Goal: Task Accomplishment & Management: Complete application form

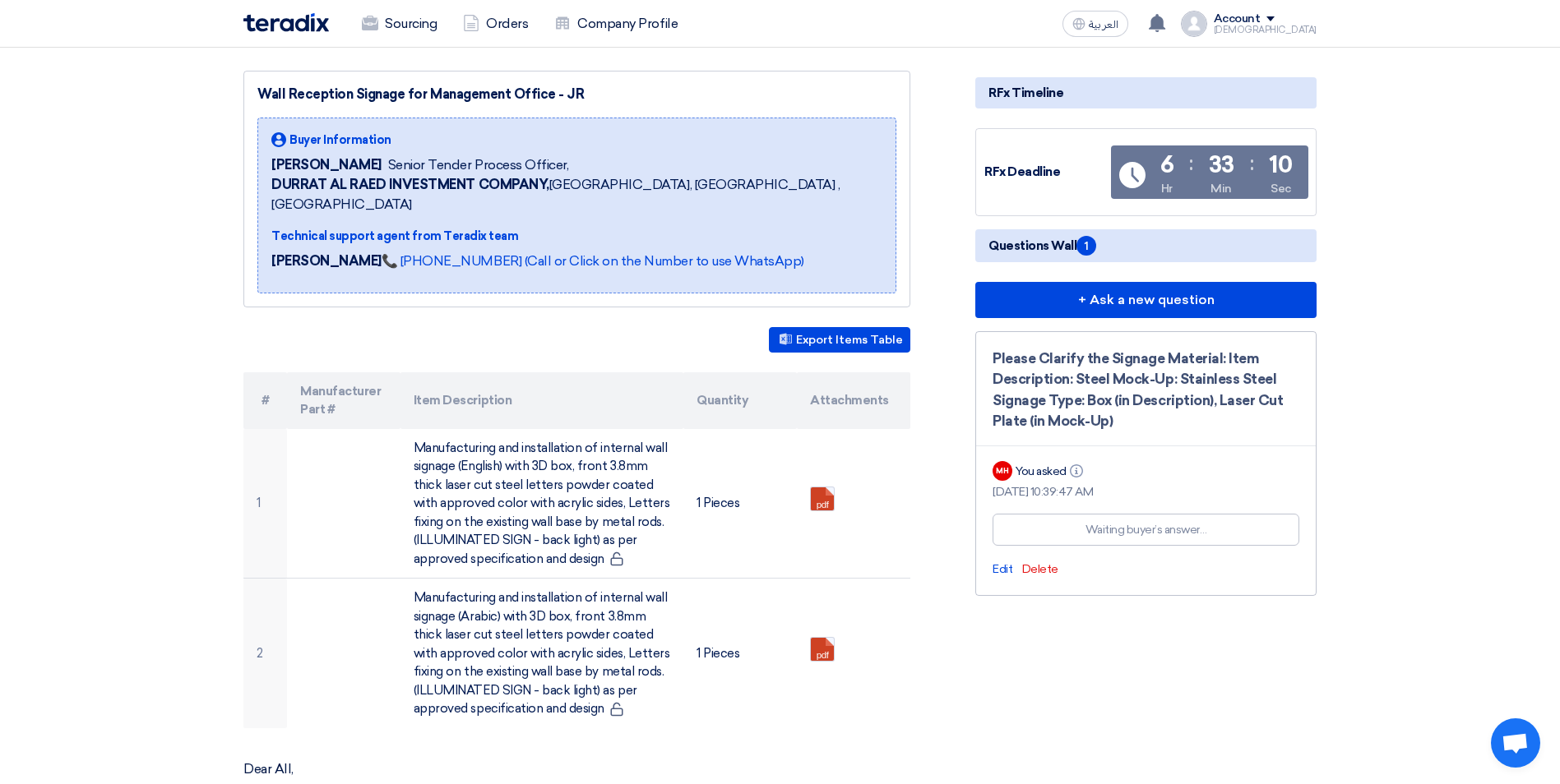
scroll to position [220, 0]
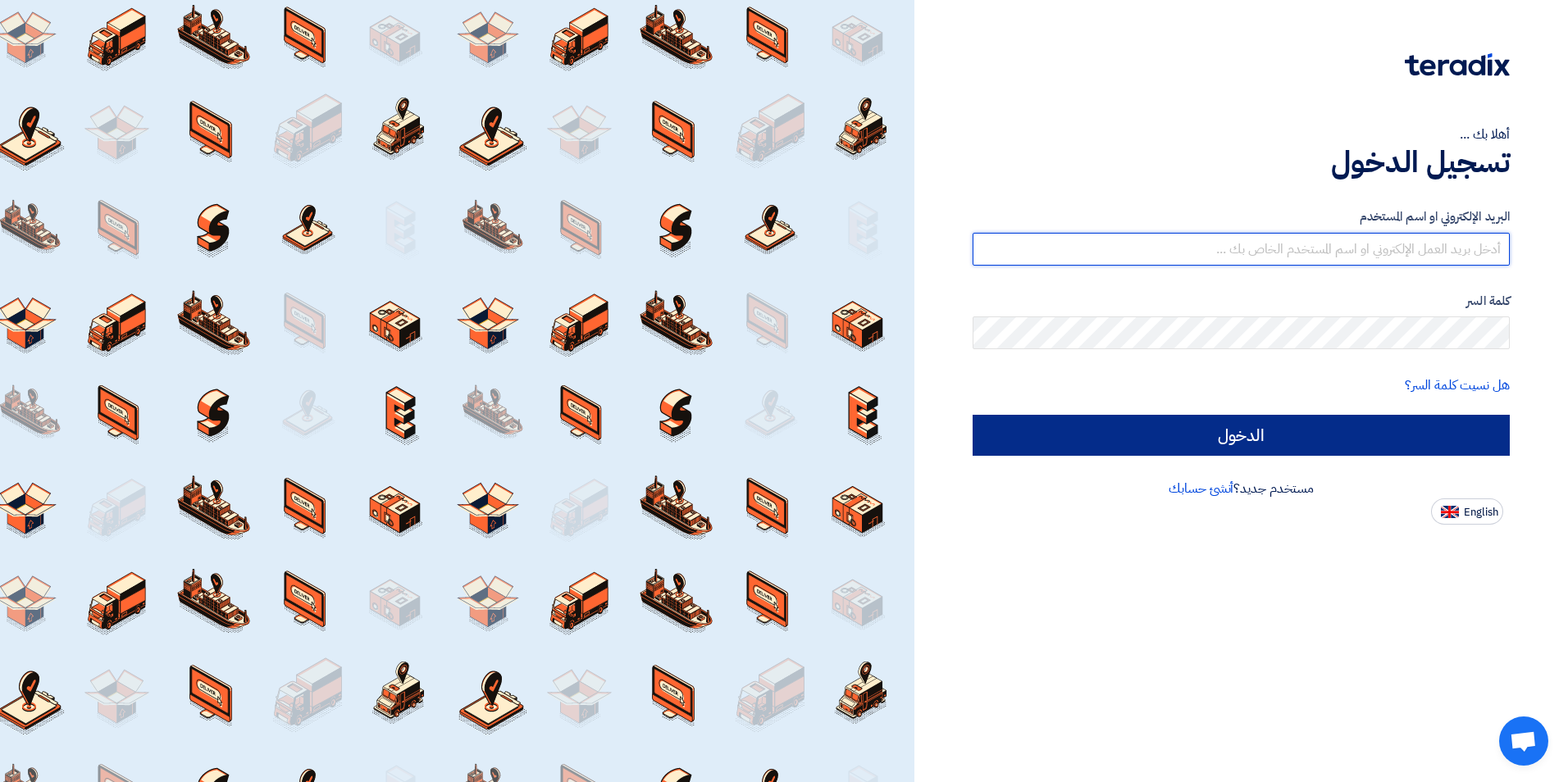
type input "[EMAIL_ADDRESS][DOMAIN_NAME]"
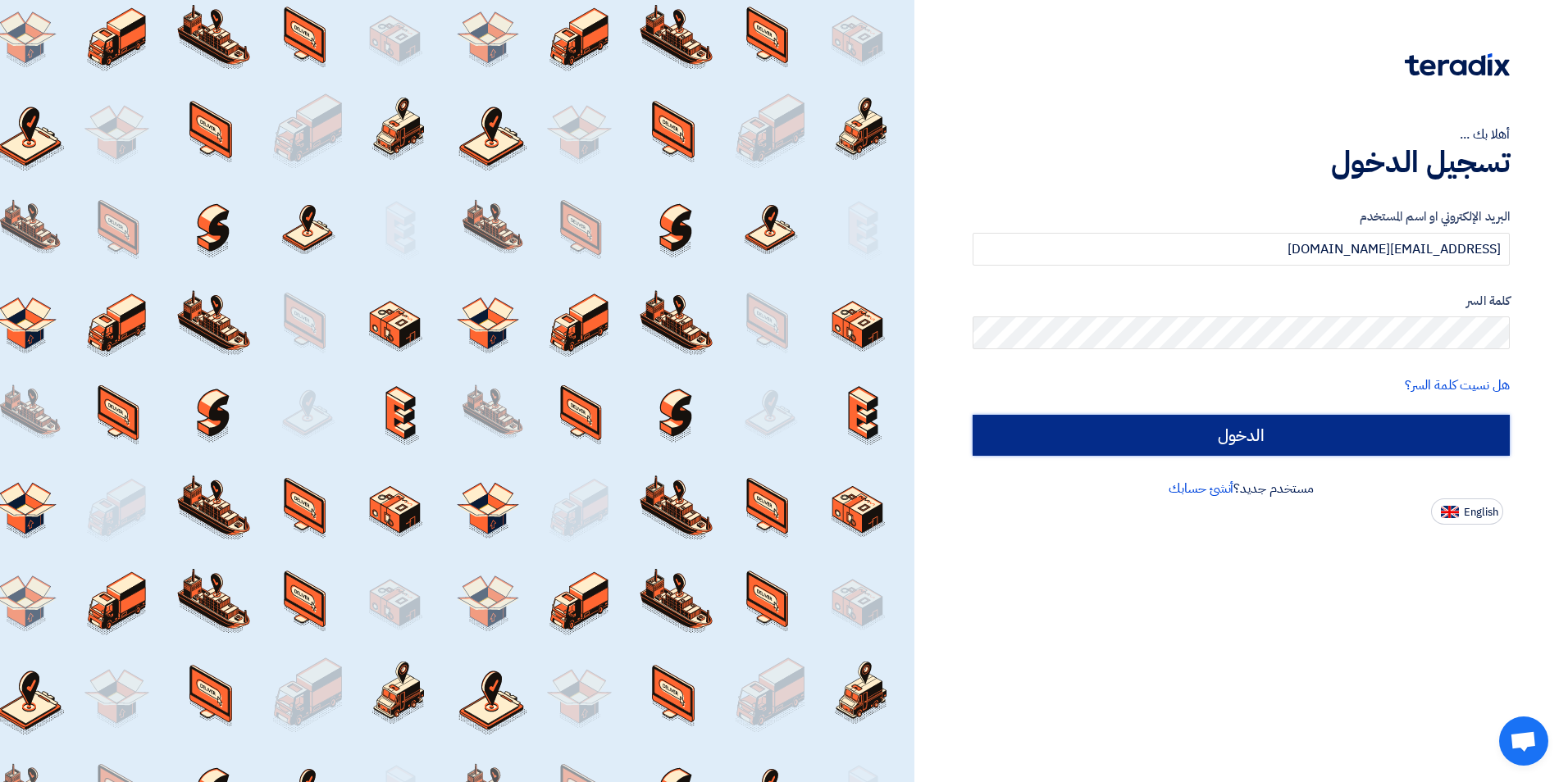
click at [1235, 431] on input "الدخول" at bounding box center [1240, 436] width 537 height 41
type input "Sign in"
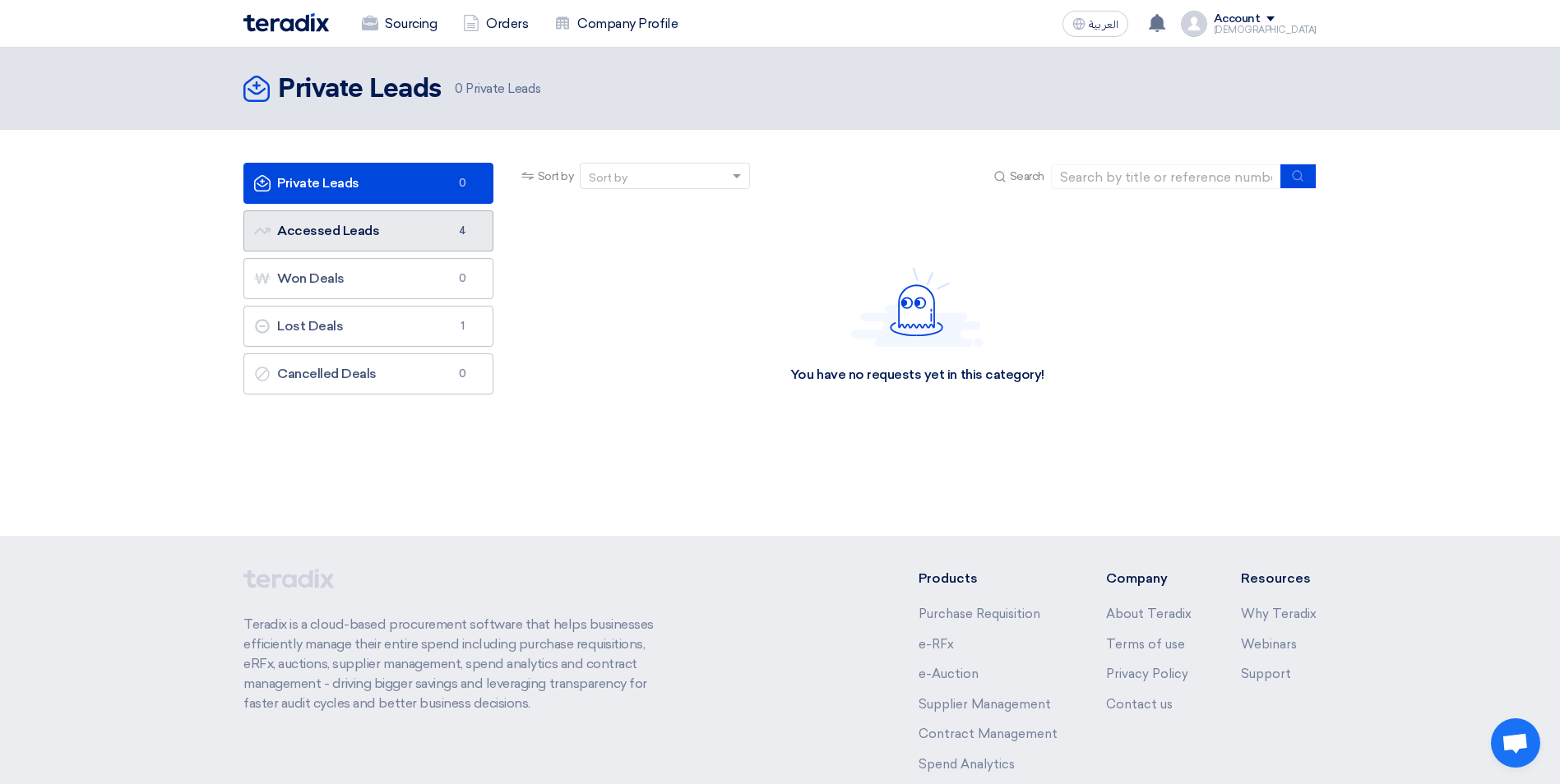
click at [388, 228] on link "Accessed Leads Accessed Leads 4" at bounding box center [369, 231] width 250 height 41
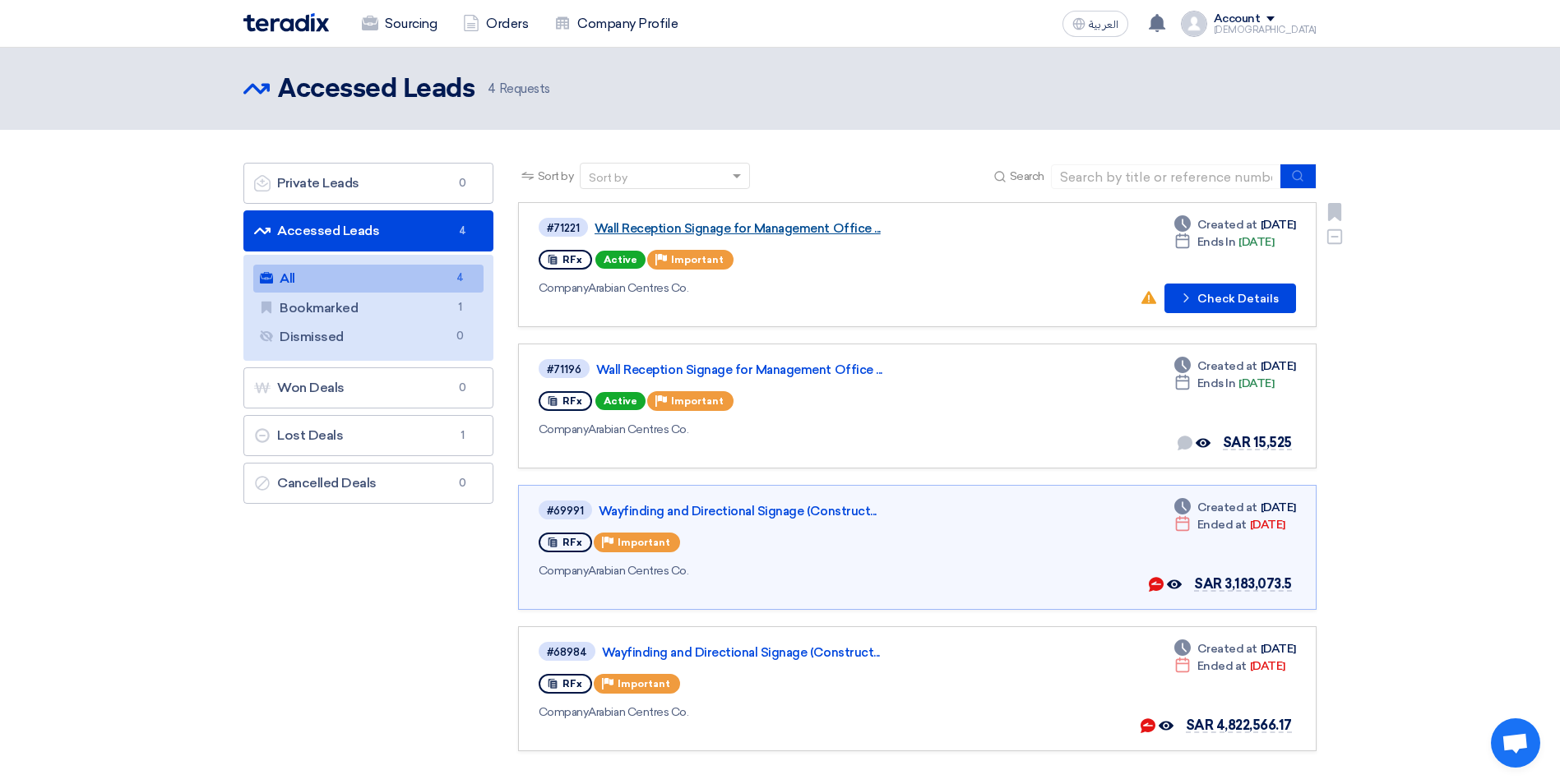
click at [641, 228] on link "Wall Reception Signage for Management Office ..." at bounding box center [800, 229] width 411 height 15
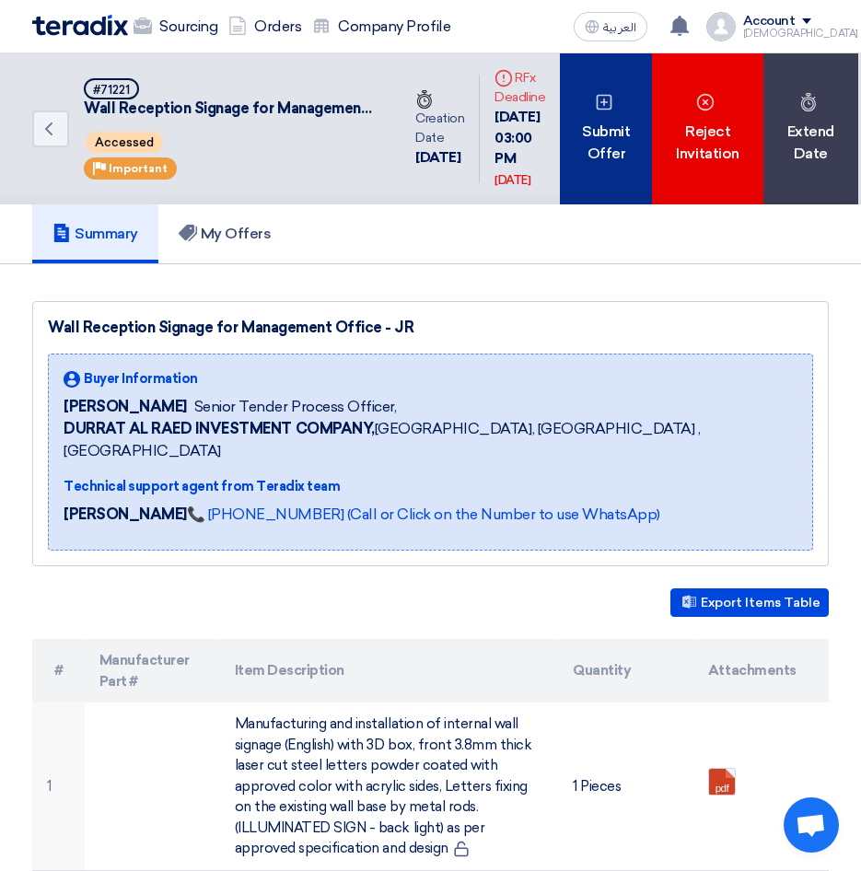
click at [611, 193] on div "Submit Offer" at bounding box center [606, 128] width 92 height 151
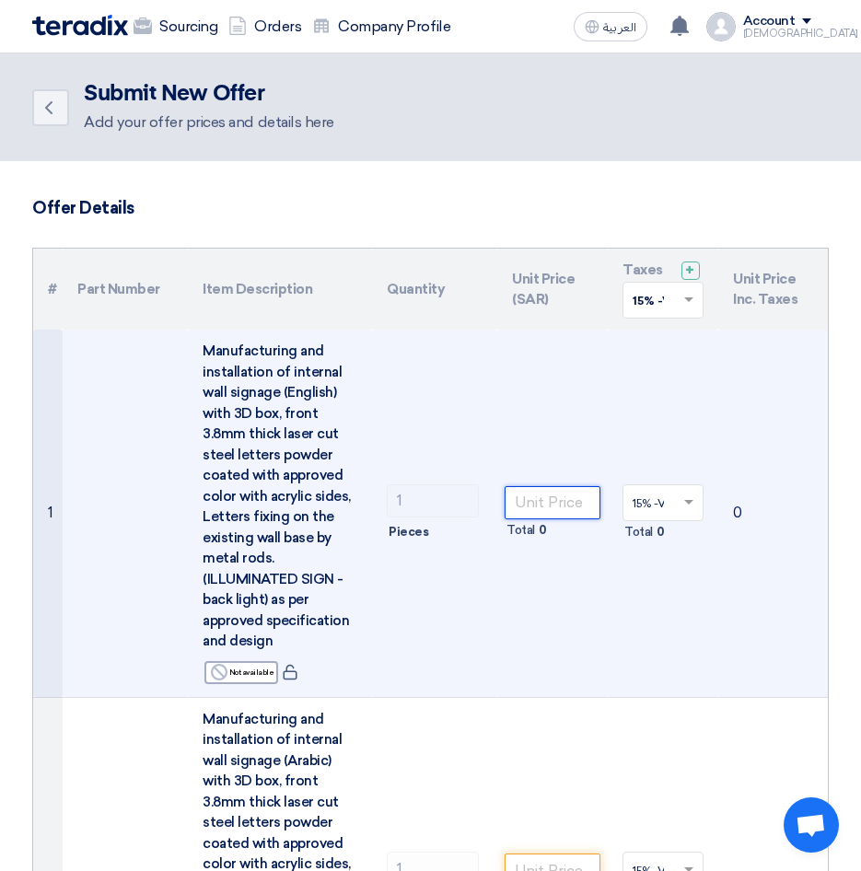
click at [547, 504] on input "number" at bounding box center [553, 502] width 96 height 33
click at [520, 505] on input "number" at bounding box center [553, 502] width 96 height 33
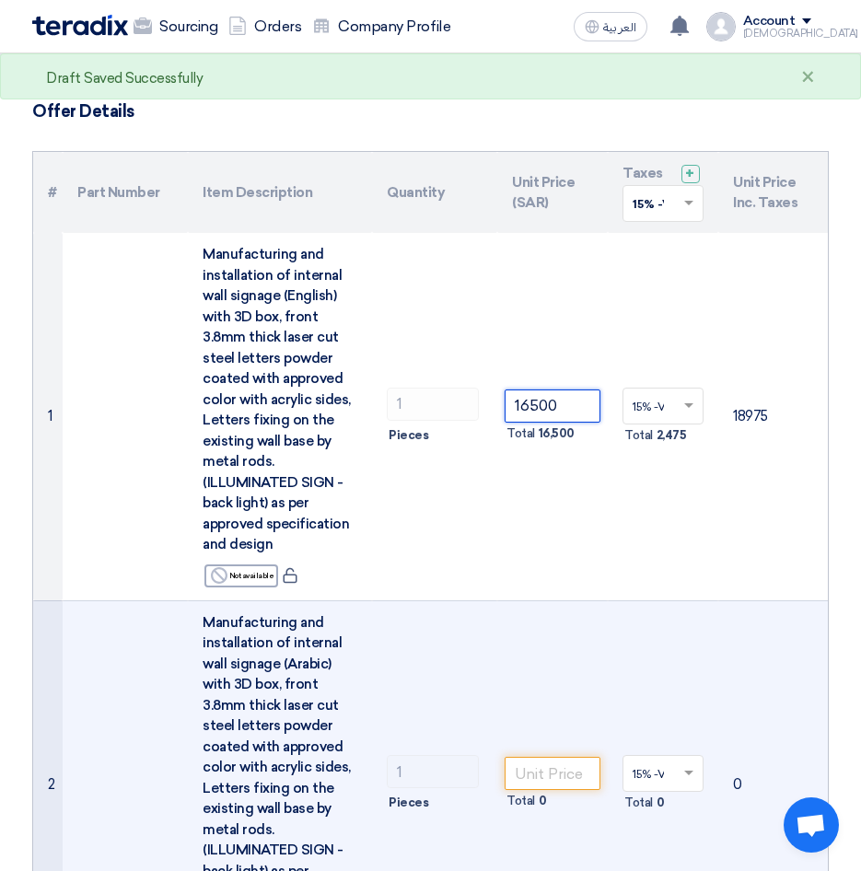
scroll to position [246, 0]
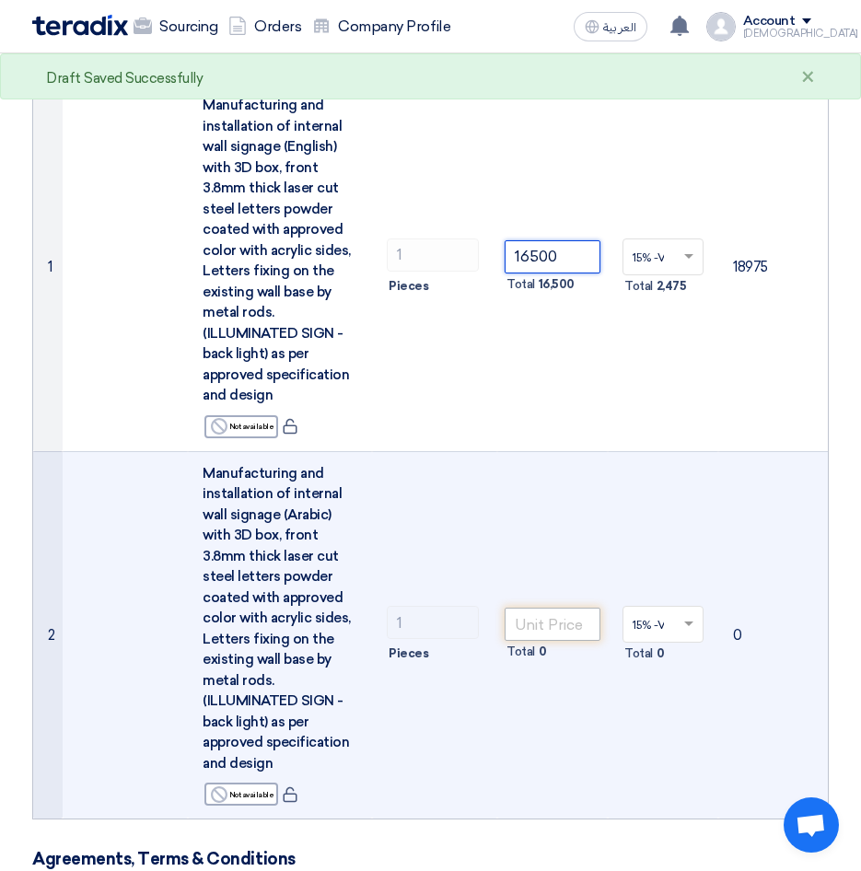
type input "16500"
click at [552, 620] on input "number" at bounding box center [553, 624] width 96 height 33
type input "16500"
click at [516, 454] on td "16500 Total 16,500" at bounding box center [552, 634] width 111 height 367
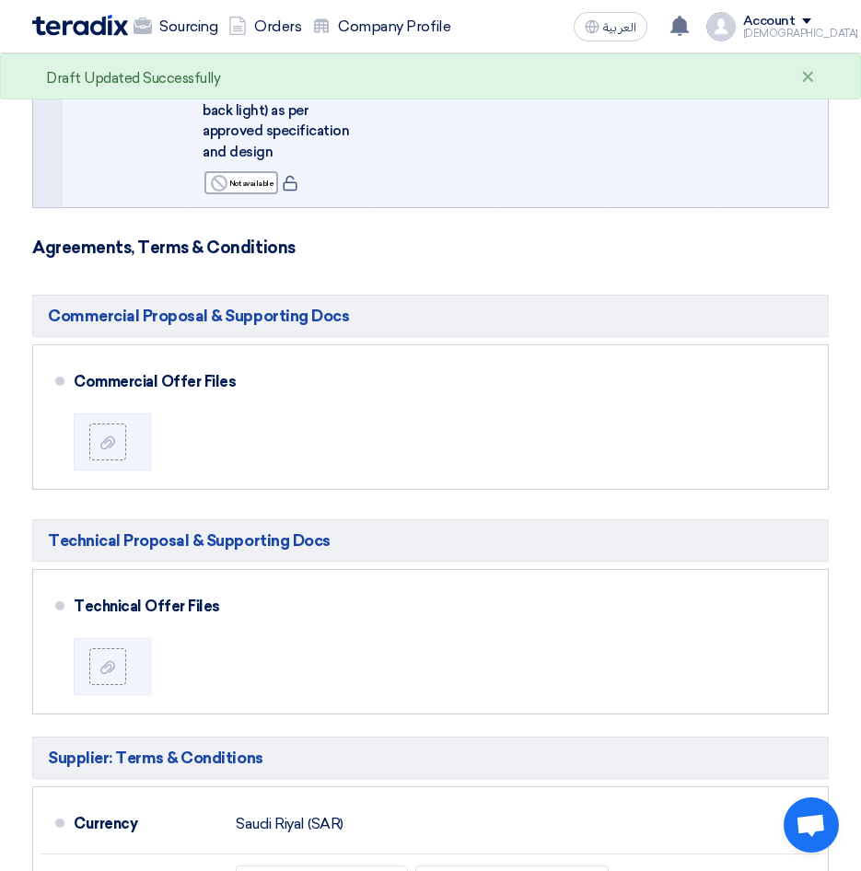
scroll to position [859, 0]
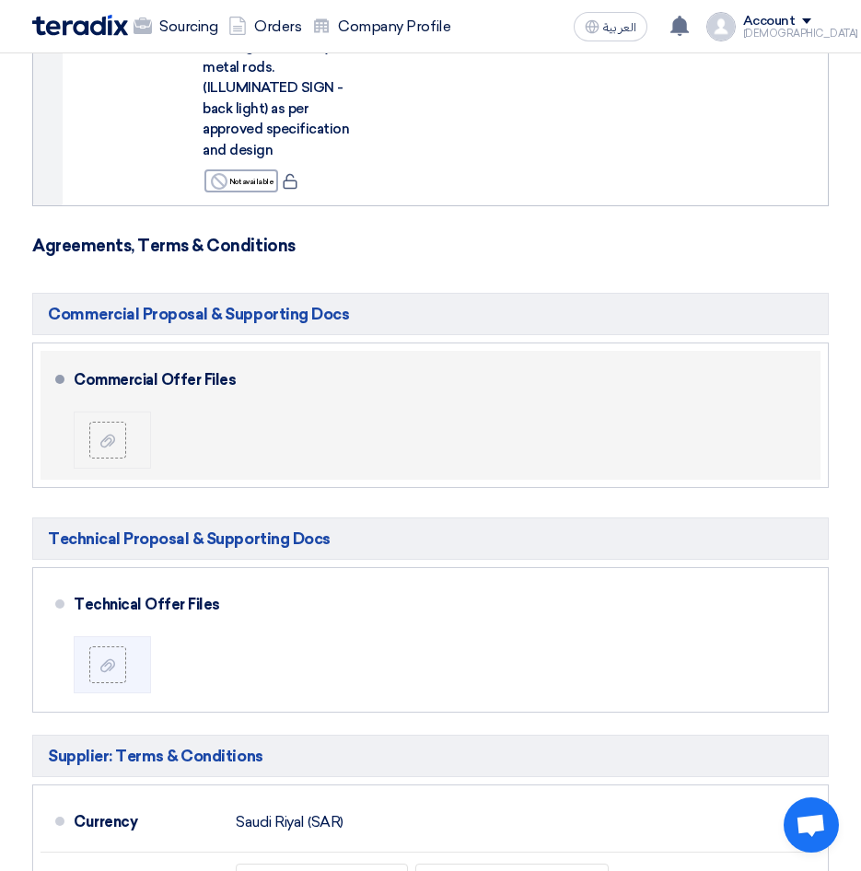
click at [134, 459] on div at bounding box center [115, 440] width 52 height 37
click at [113, 448] on use at bounding box center [107, 441] width 15 height 13
click at [0, 0] on input "file" at bounding box center [0, 0] width 0 height 0
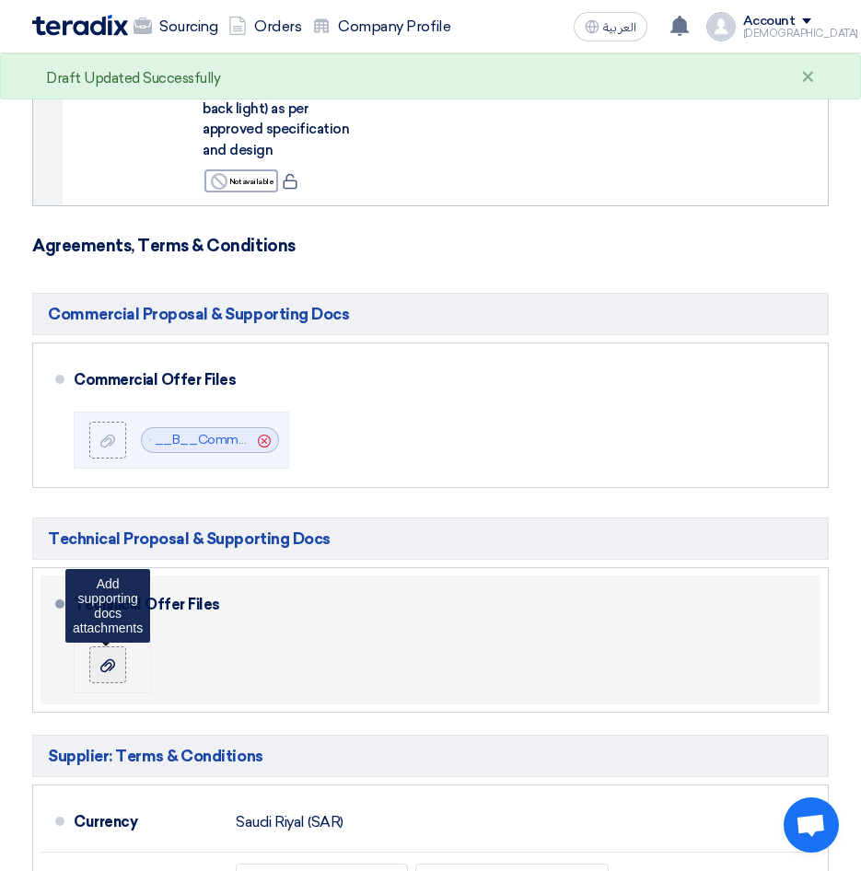
click at [119, 682] on label at bounding box center [107, 664] width 37 height 37
click at [0, 0] on input "file" at bounding box center [0, 0] width 0 height 0
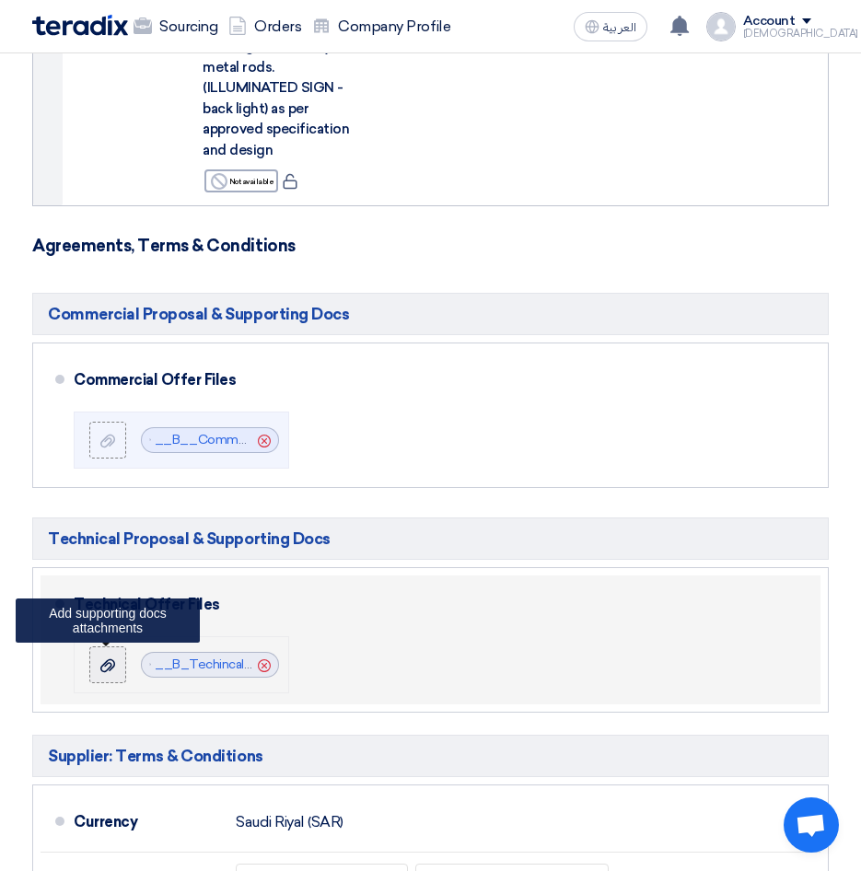
click at [108, 672] on use at bounding box center [107, 665] width 15 height 13
click at [0, 0] on input "file" at bounding box center [0, 0] width 0 height 0
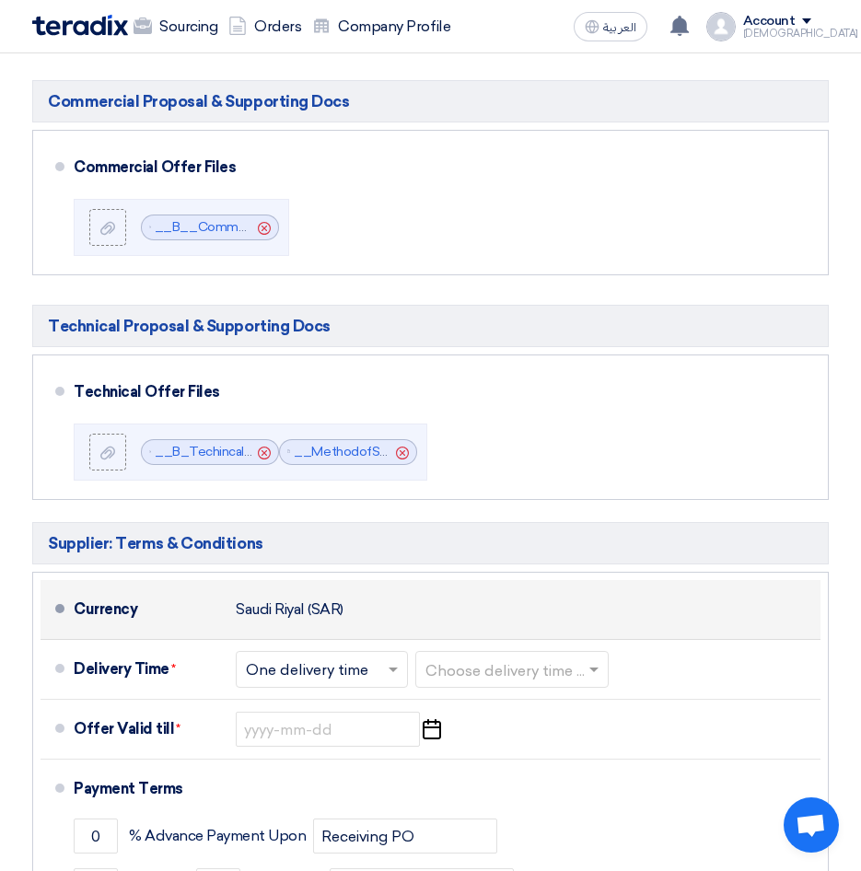
scroll to position [1105, 0]
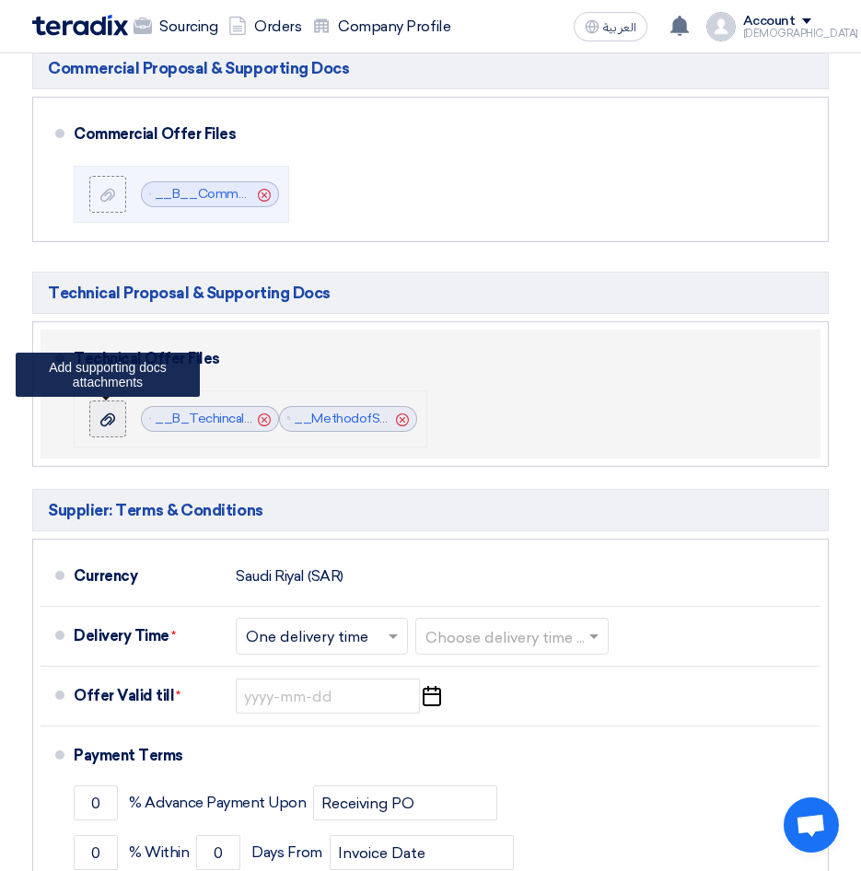
click at [107, 427] on icon at bounding box center [107, 420] width 15 height 15
click at [0, 0] on input "file" at bounding box center [0, 0] width 0 height 0
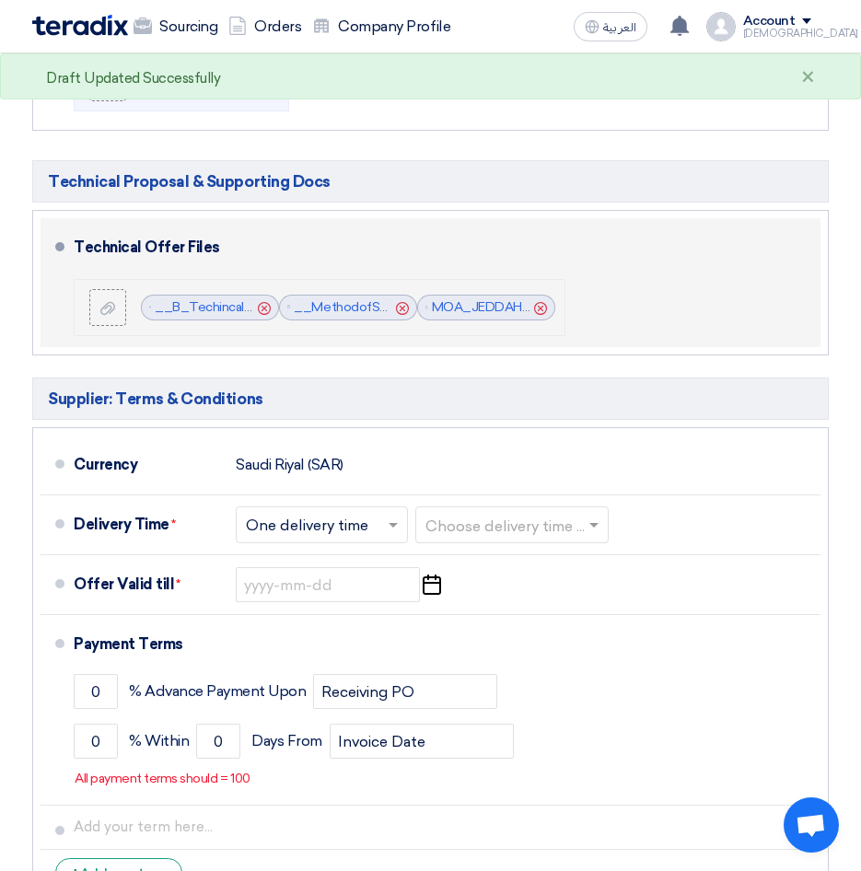
scroll to position [1227, 0]
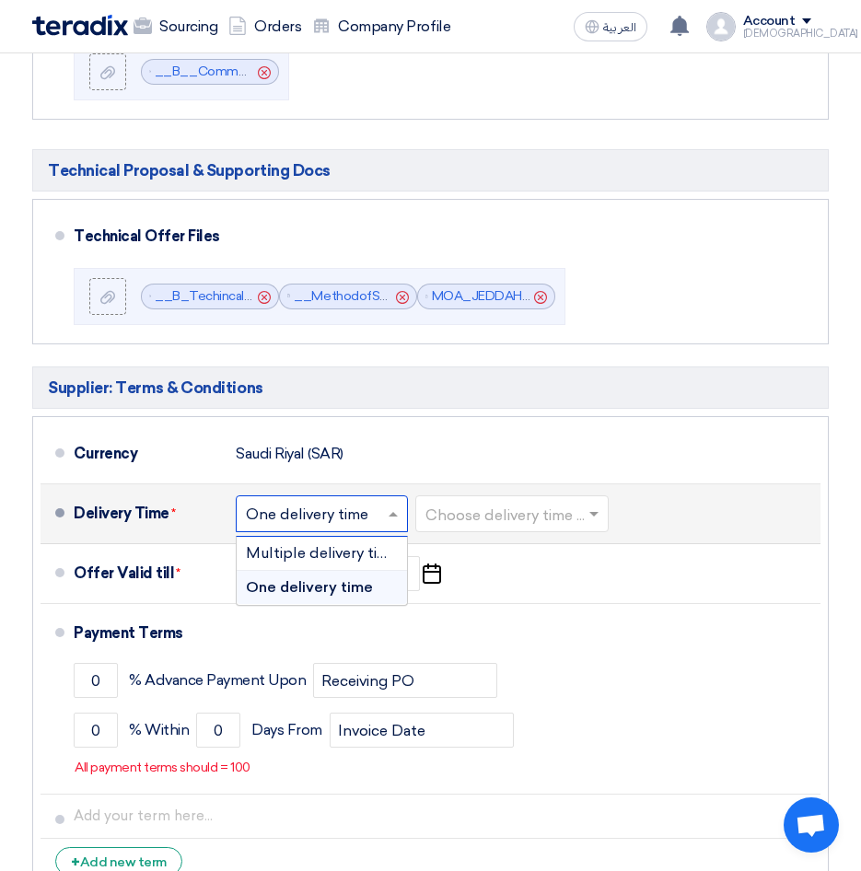
click at [401, 523] on span at bounding box center [395, 514] width 23 height 18
click at [395, 523] on span at bounding box center [395, 514] width 23 height 18
click at [598, 518] on span at bounding box center [593, 515] width 9 height 6
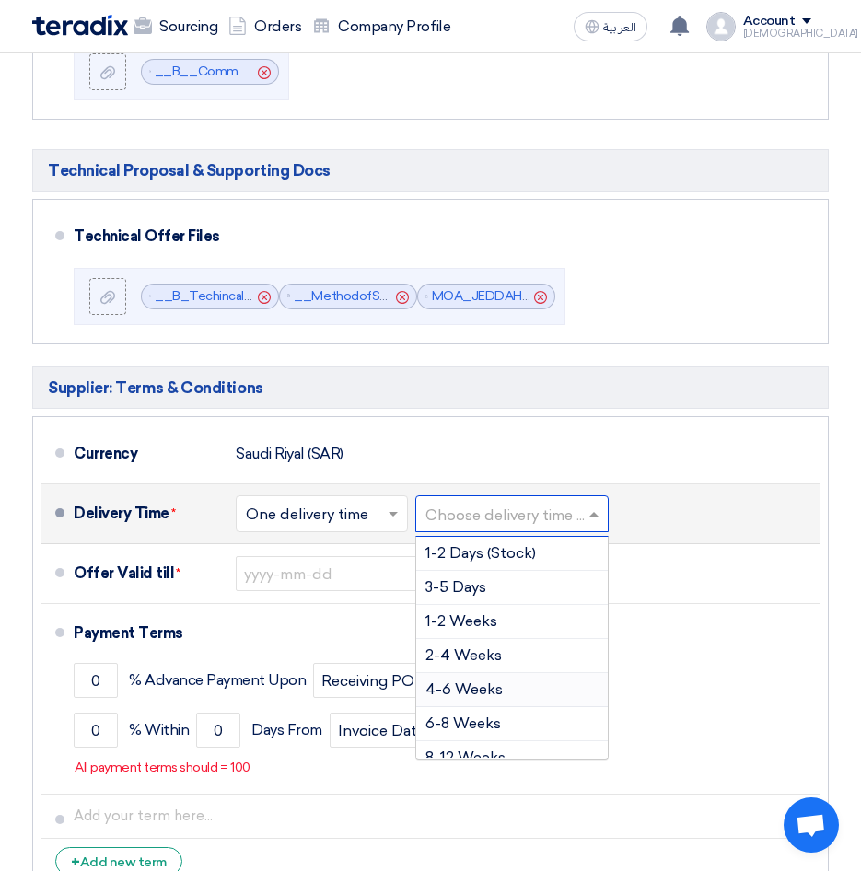
click at [504, 698] on div "4-6 Weeks" at bounding box center [512, 690] width 192 height 34
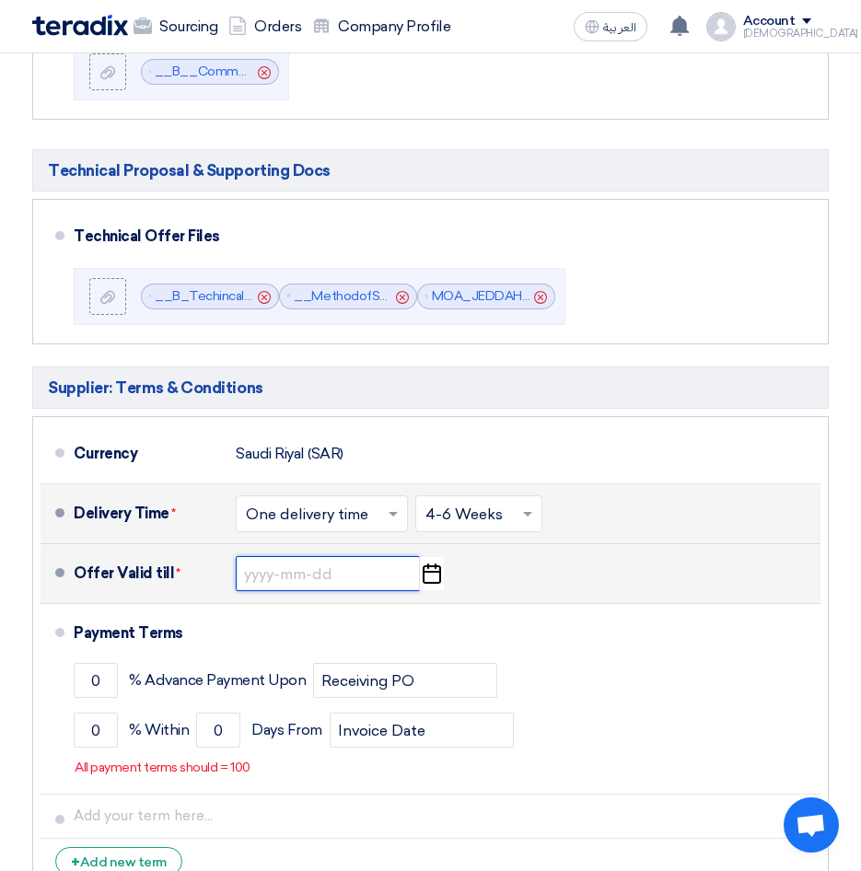
click at [255, 578] on input at bounding box center [328, 573] width 184 height 35
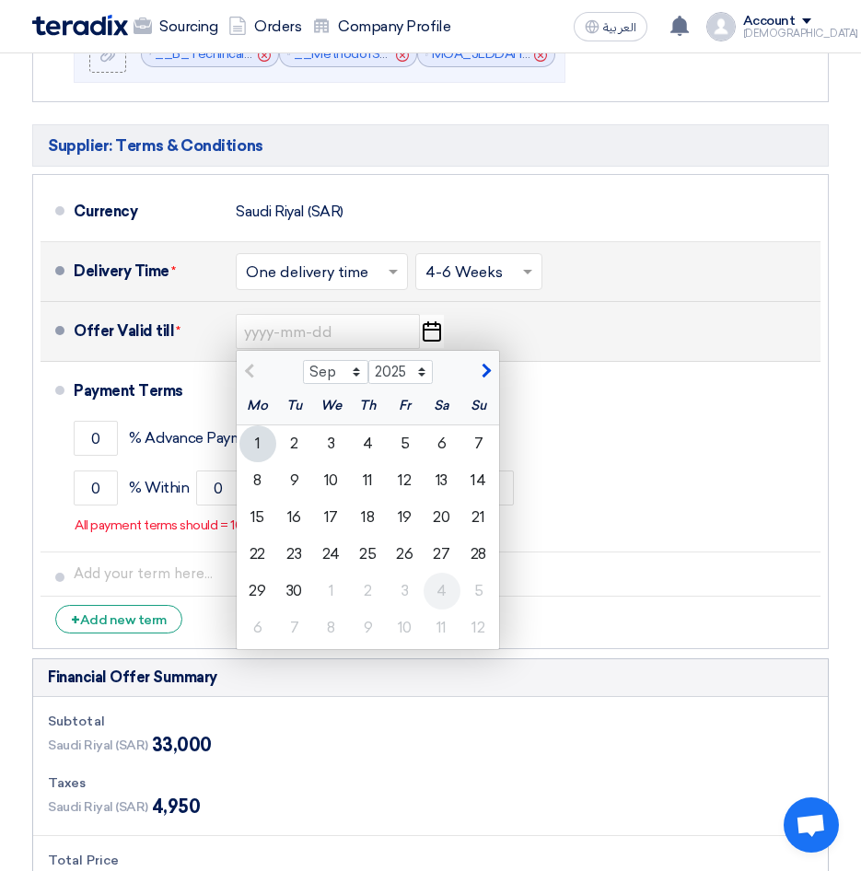
scroll to position [1473, 0]
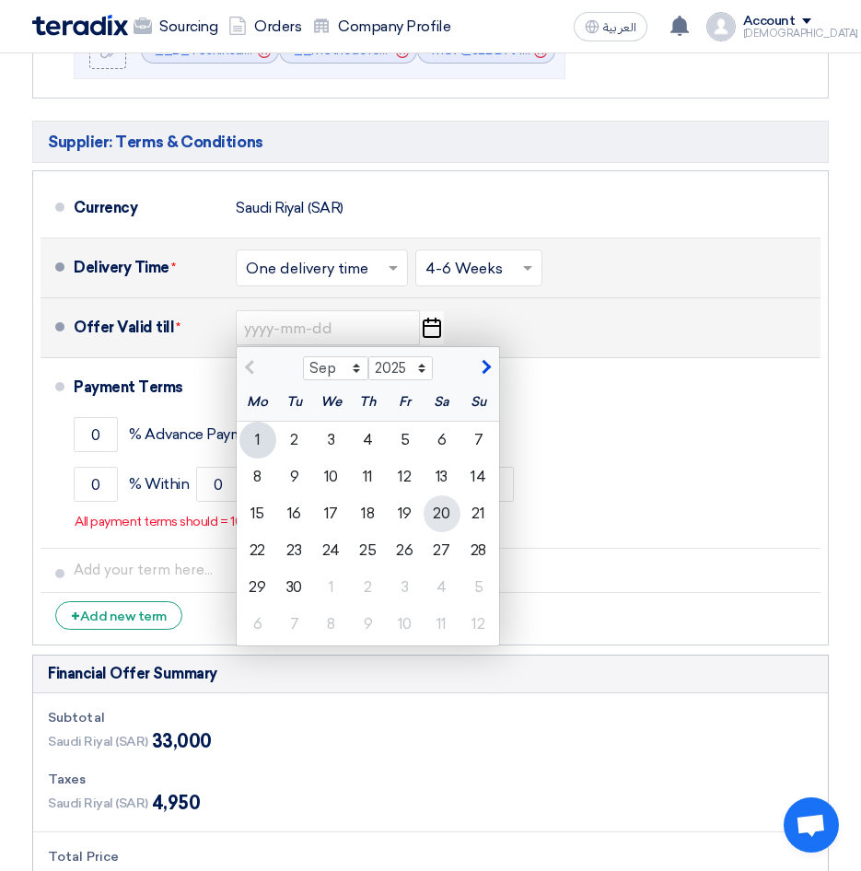
click at [442, 529] on div "20" at bounding box center [442, 513] width 37 height 37
type input "9/20/2025"
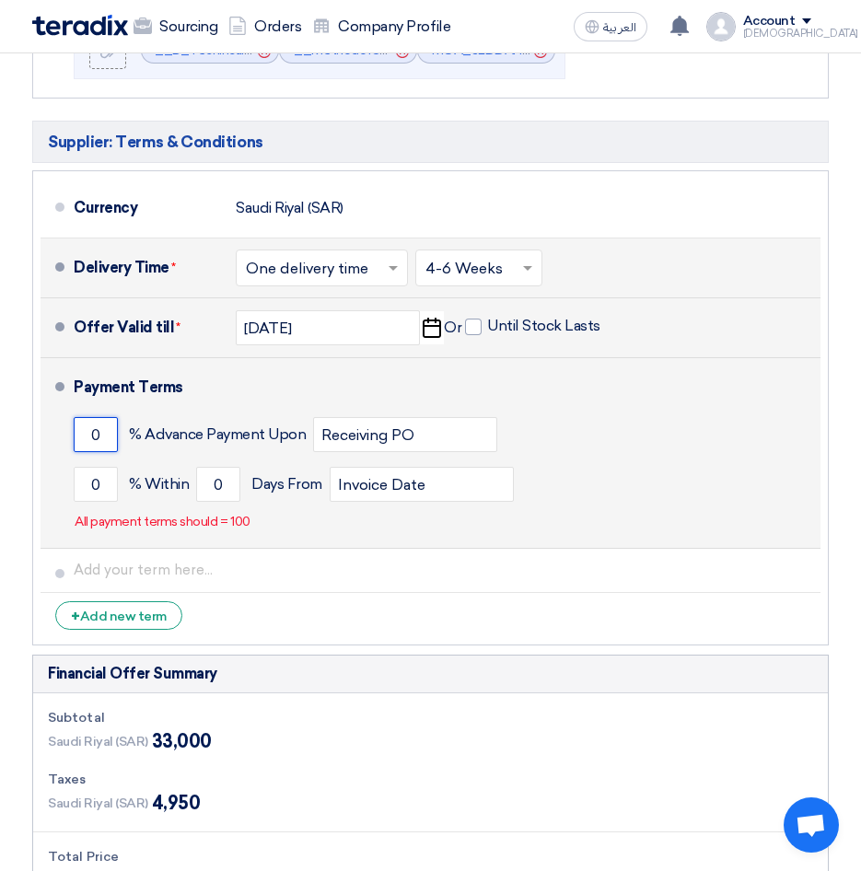
click at [99, 452] on input "0" at bounding box center [96, 434] width 44 height 35
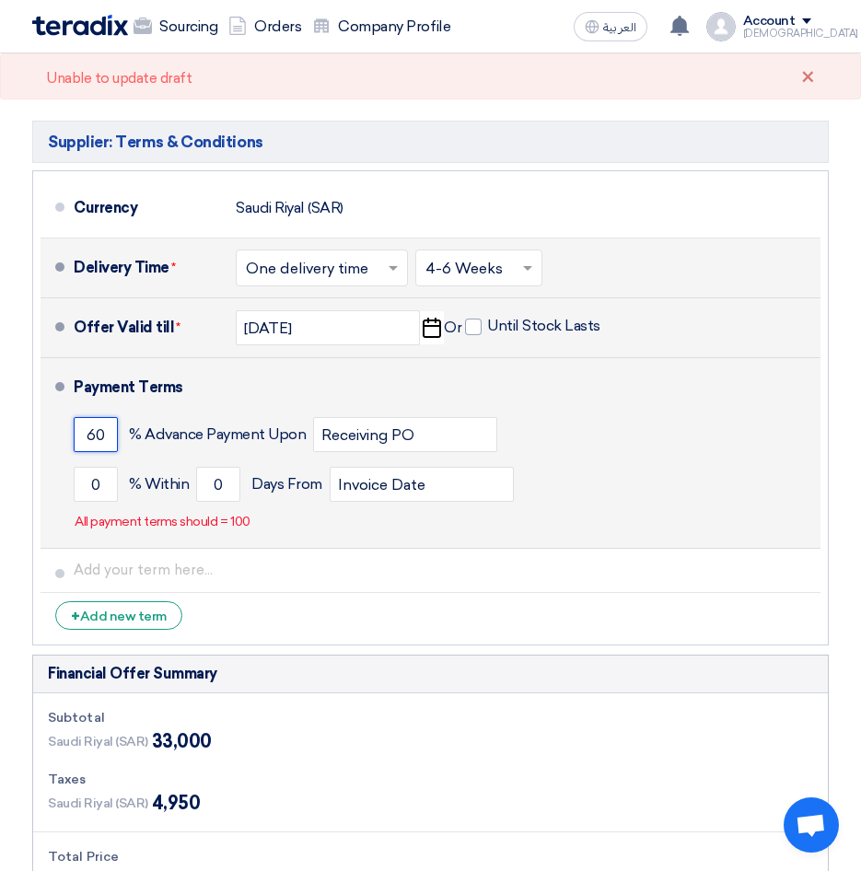
type input "60"
click at [91, 502] on input "0" at bounding box center [96, 484] width 44 height 35
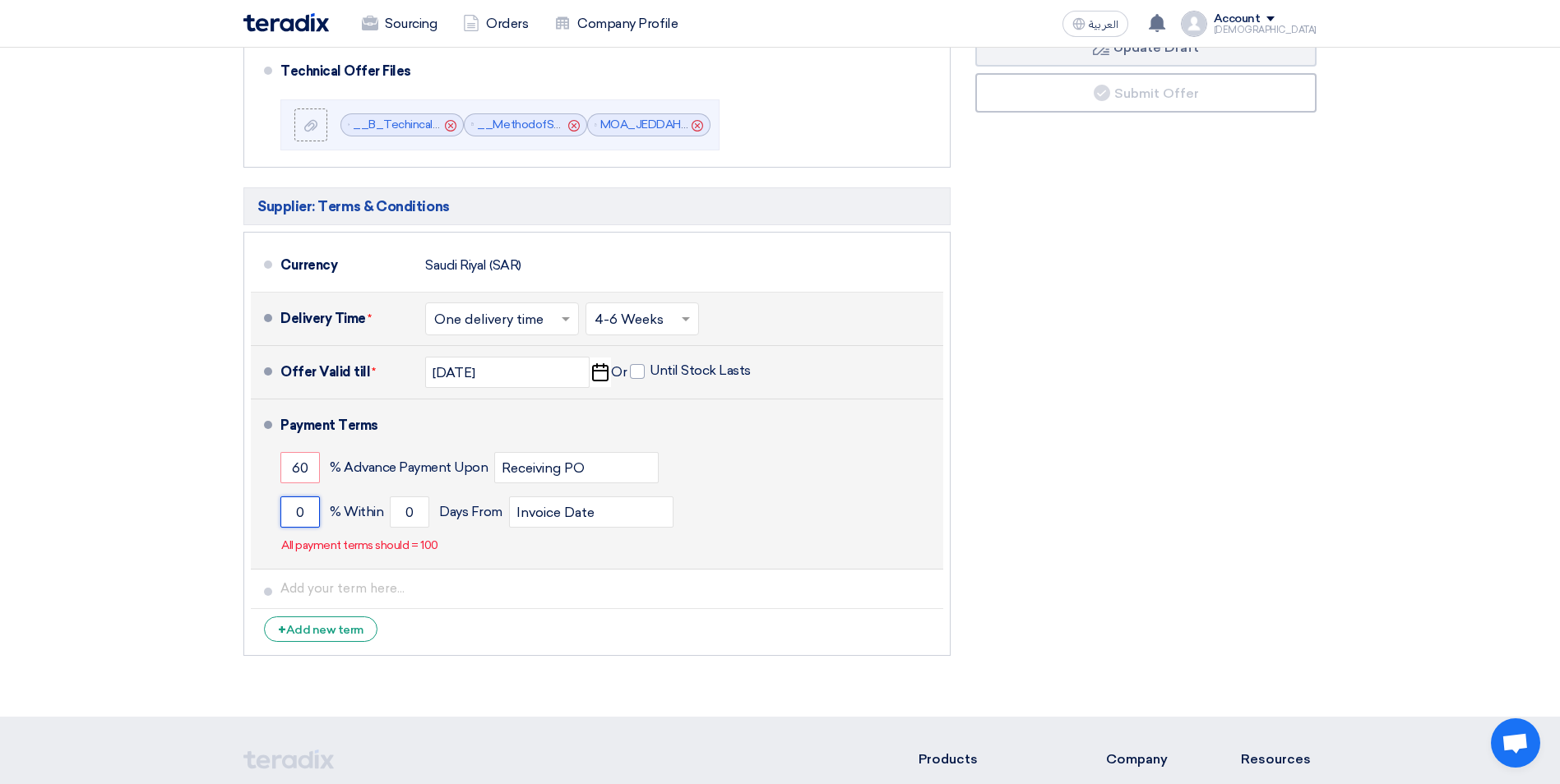
scroll to position [1096, 0]
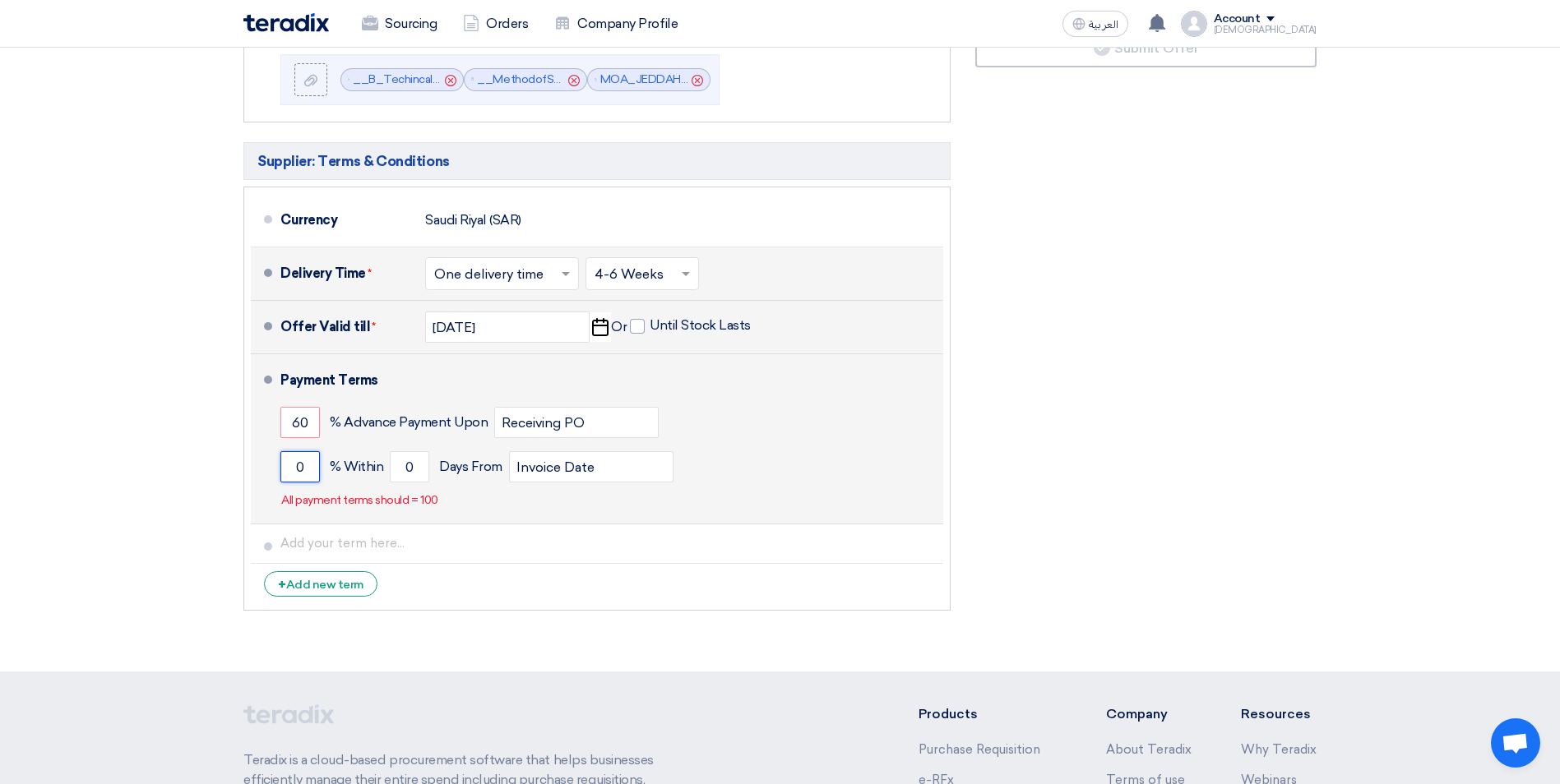
drag, startPoint x: 304, startPoint y: 468, endPoint x: 267, endPoint y: 472, distance: 37.2
click at [267, 472] on li "Payment Terms 60 % Advance Payment Upon Receiving PO 0 % Within 0" at bounding box center [596, 439] width 692 height 171
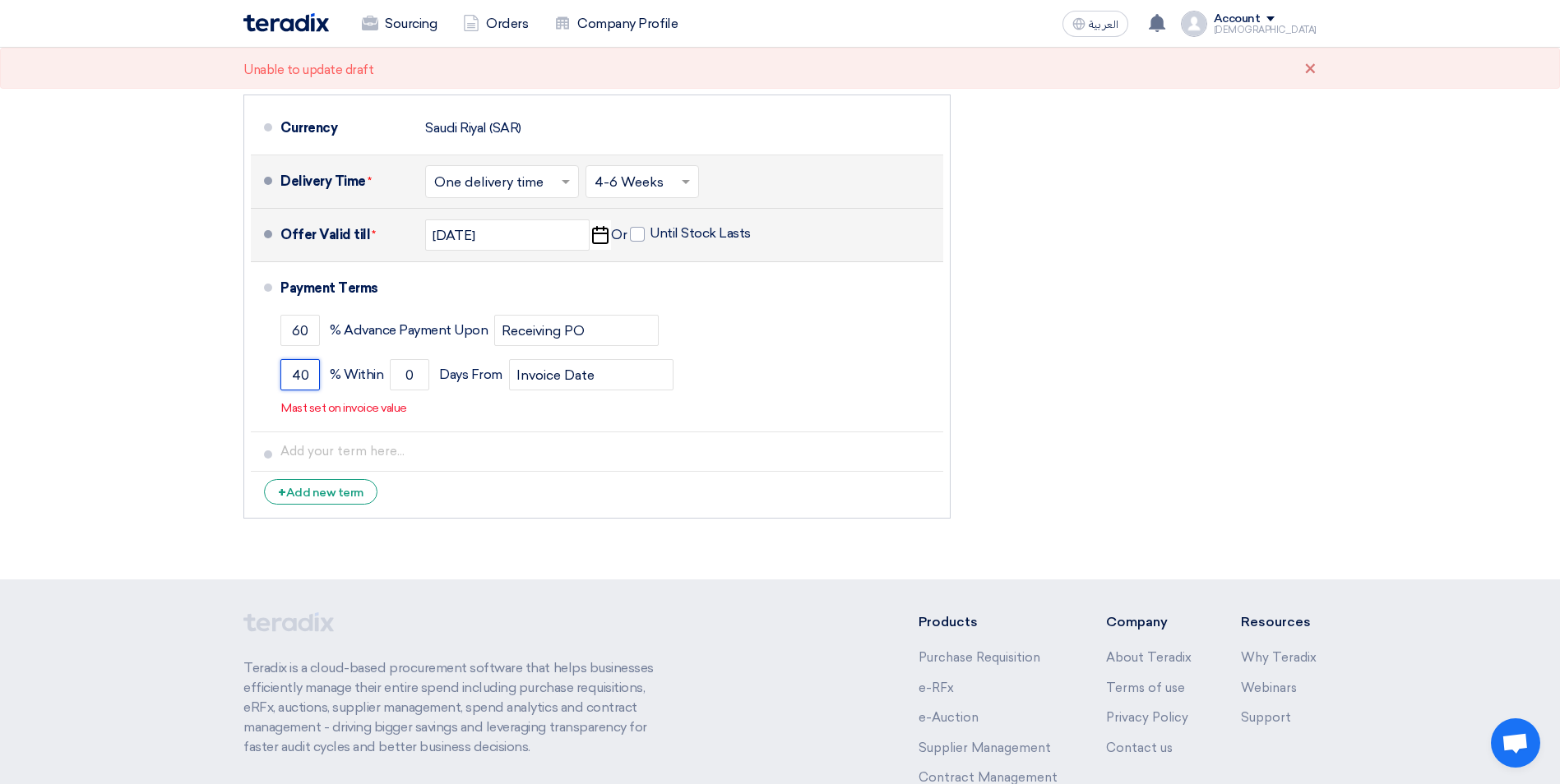
scroll to position [1206, 0]
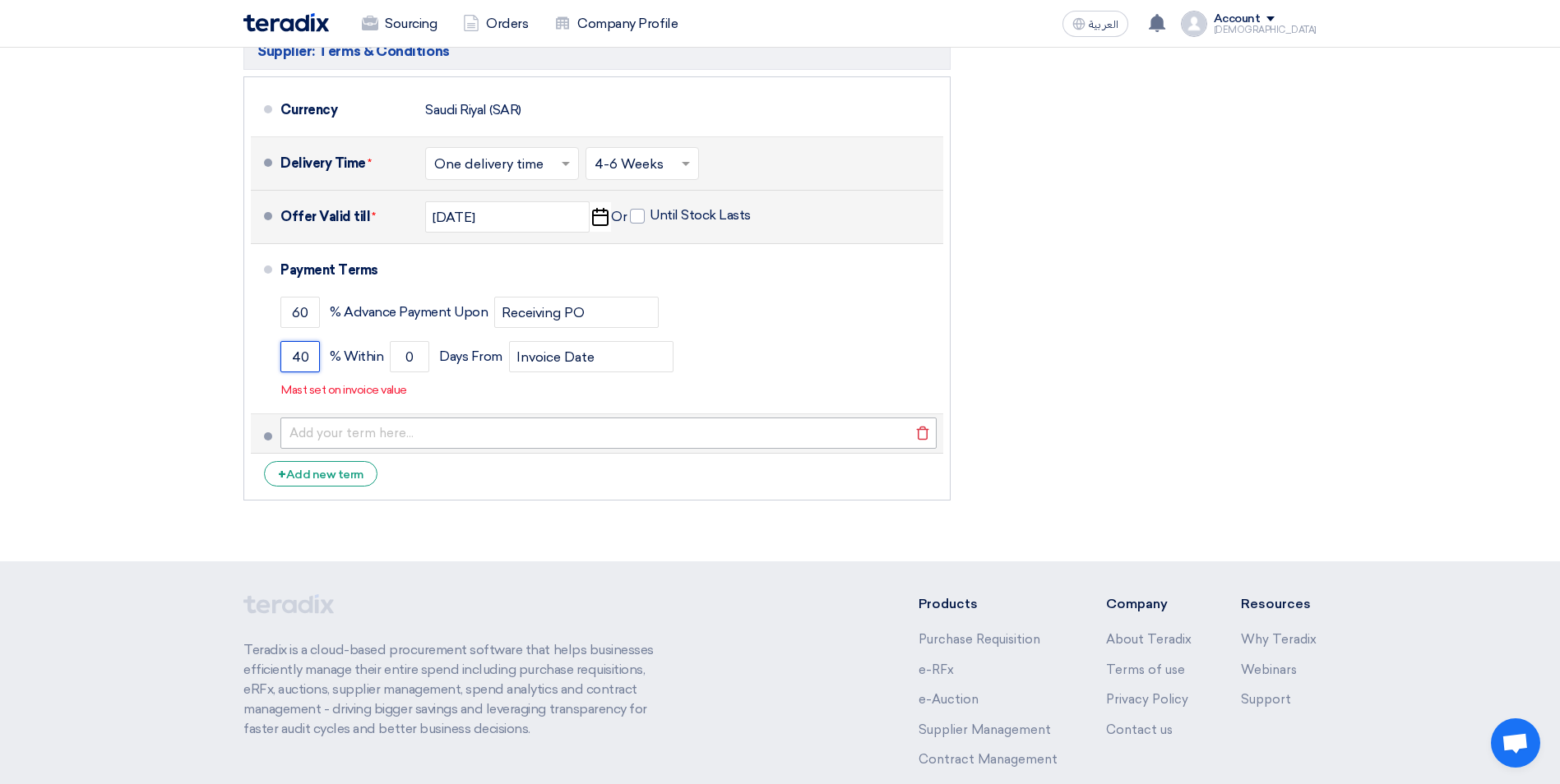
type input "40"
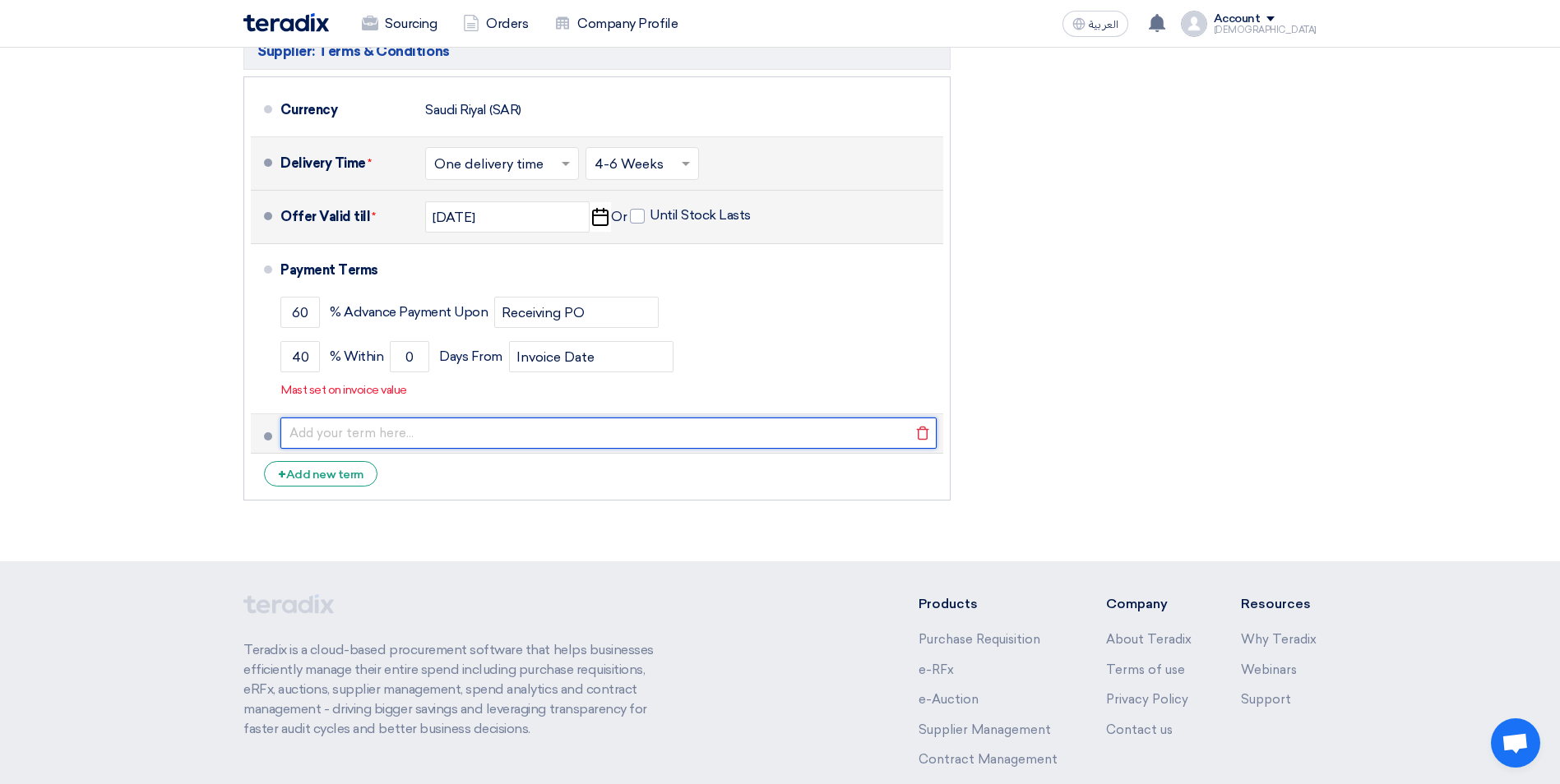
click at [430, 431] on input "text" at bounding box center [608, 433] width 656 height 31
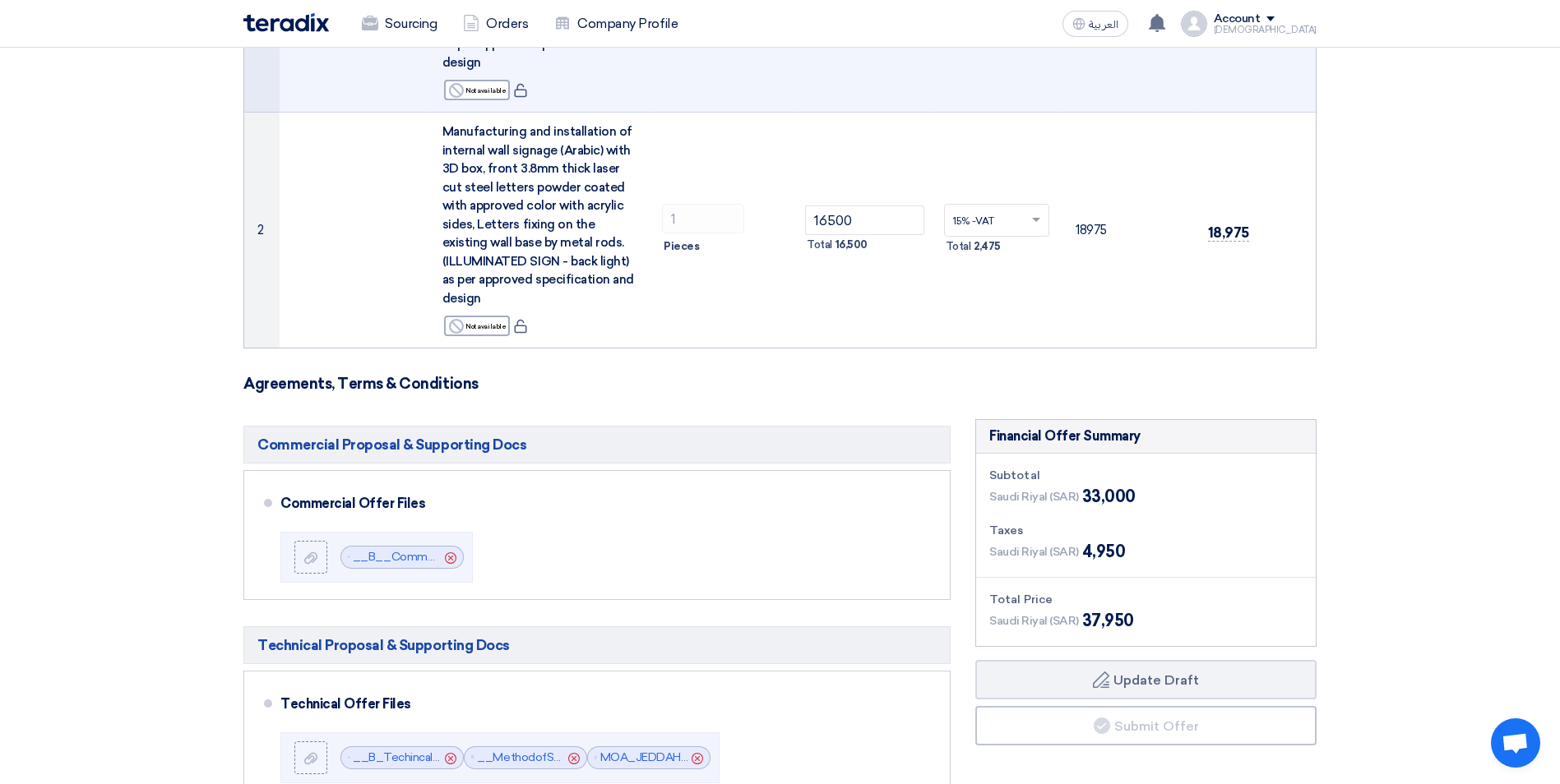
scroll to position [548, 0]
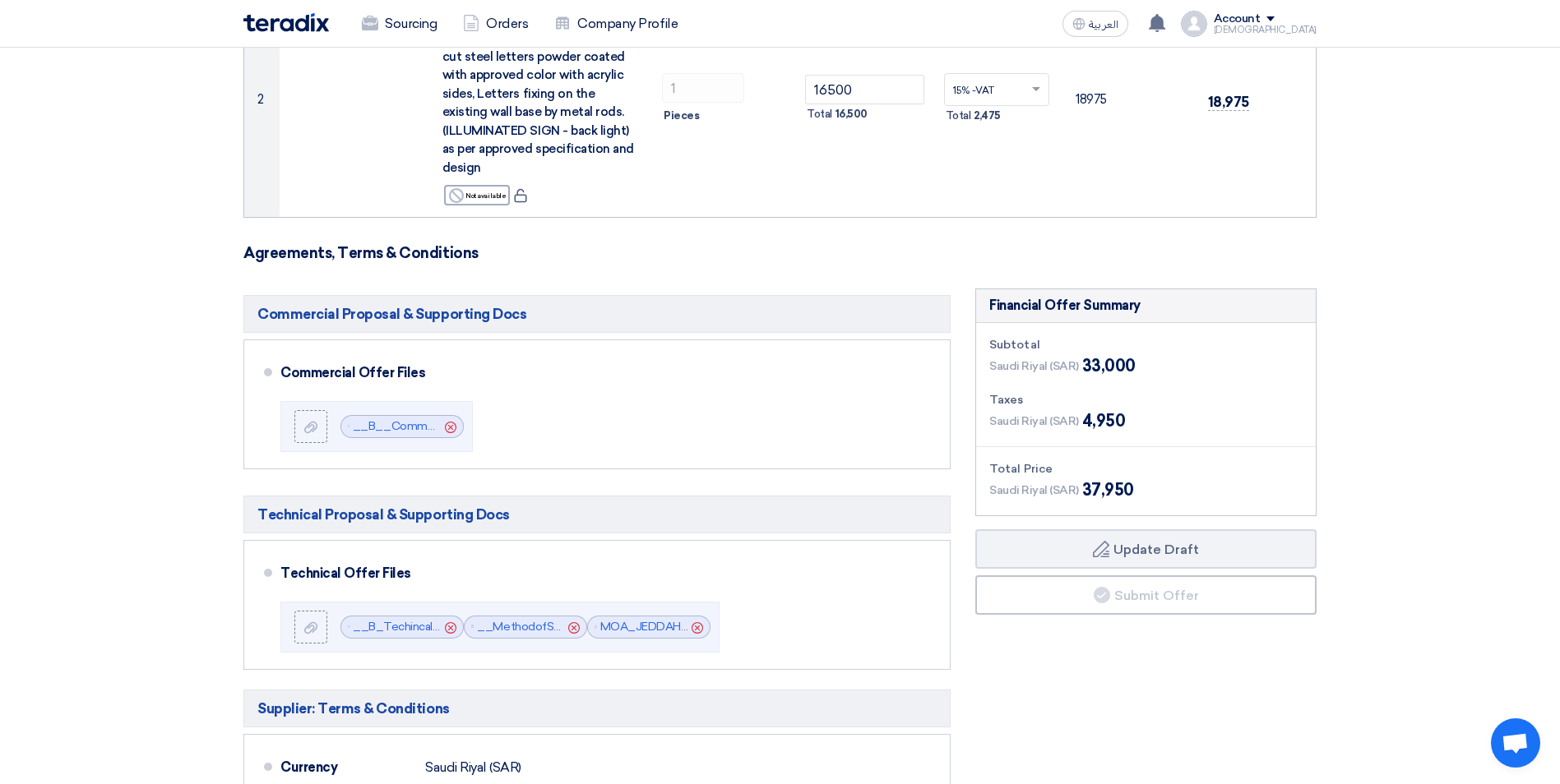
click at [1088, 667] on div "Financial Offer Summary Subtotal Saudi Riyal (SAR) 33,000 Taxes Draft" at bounding box center [1146, 727] width 366 height 878
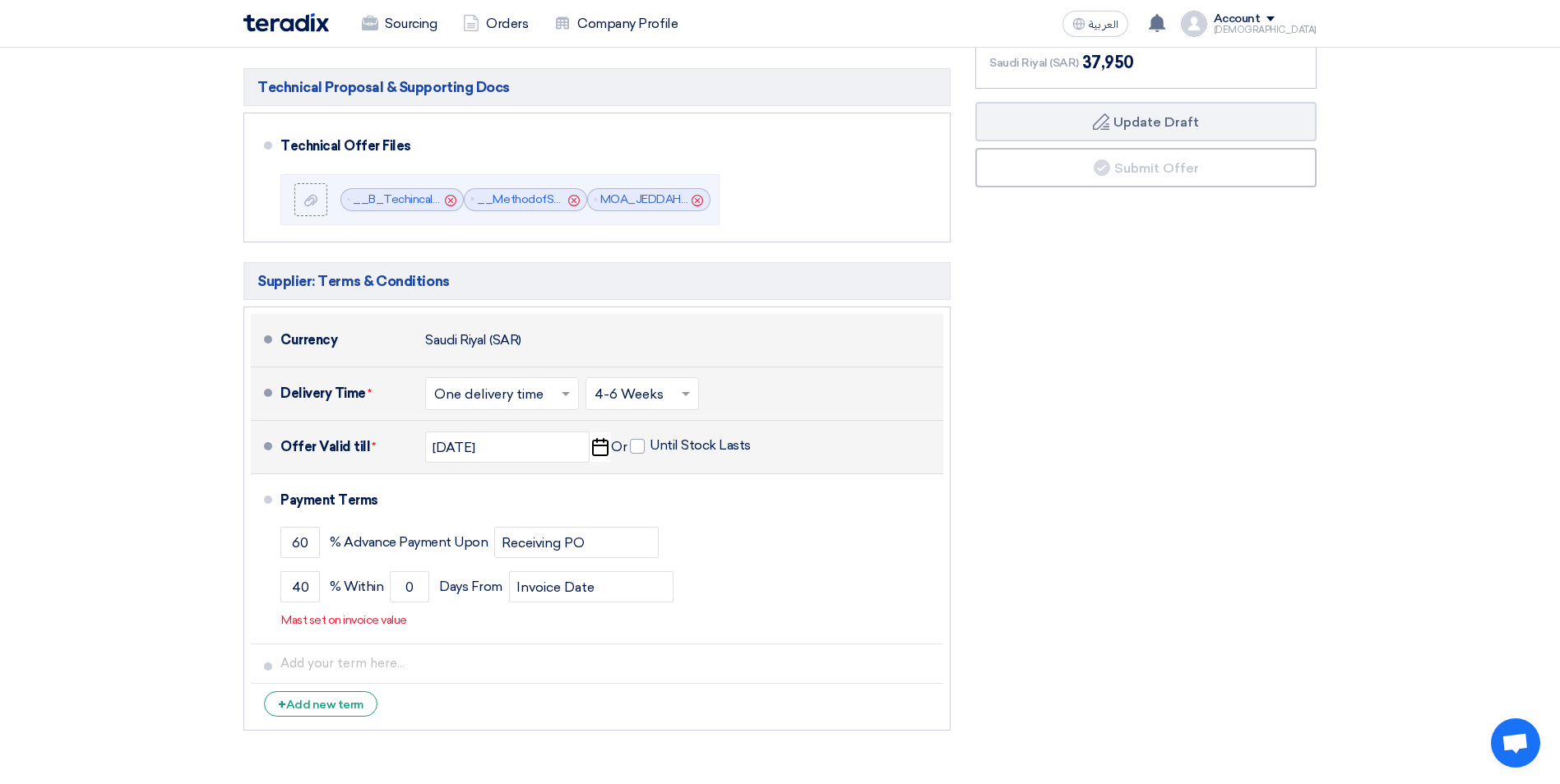
scroll to position [987, 0]
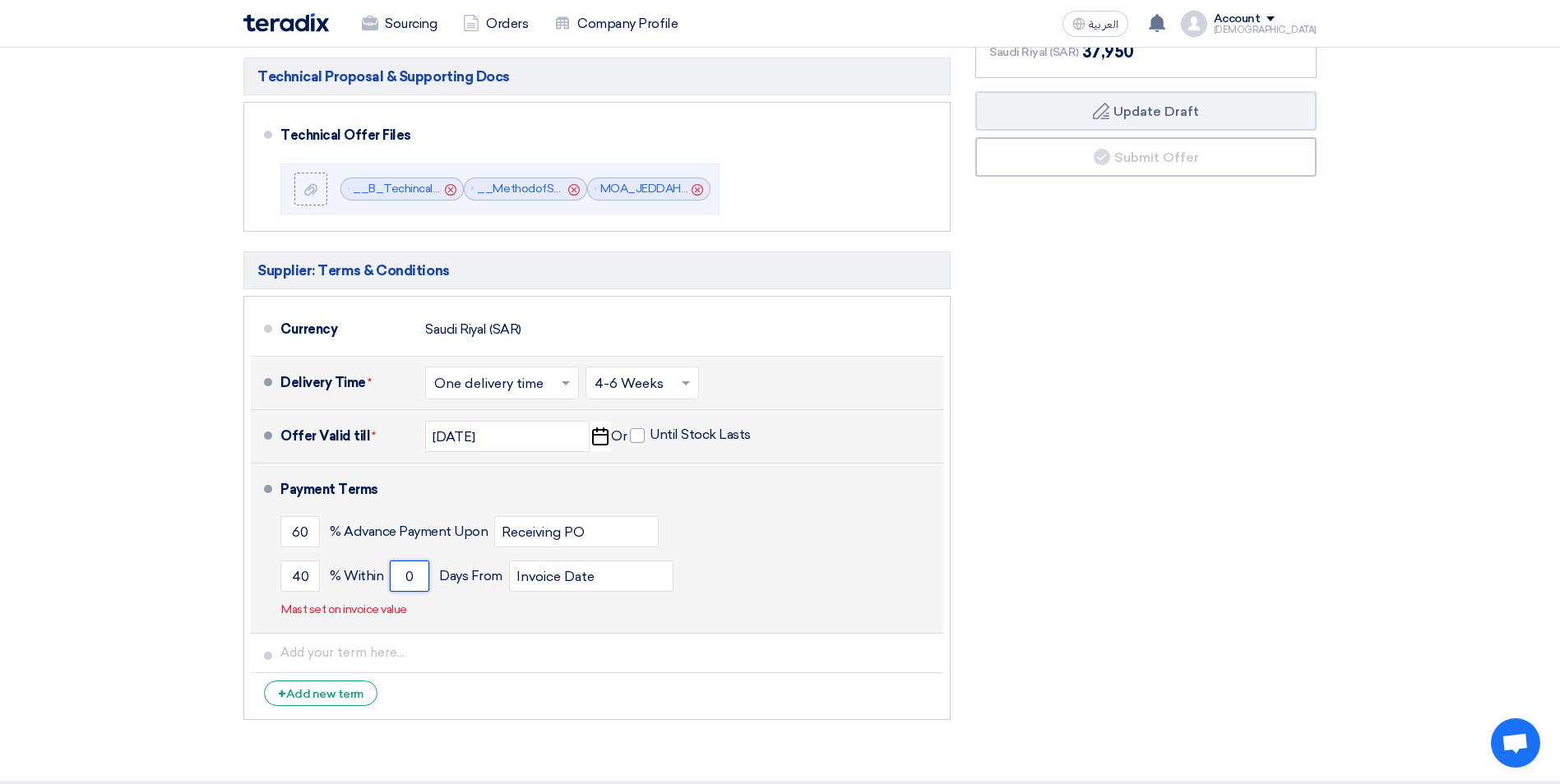
click at [412, 580] on input "0" at bounding box center [409, 576] width 39 height 31
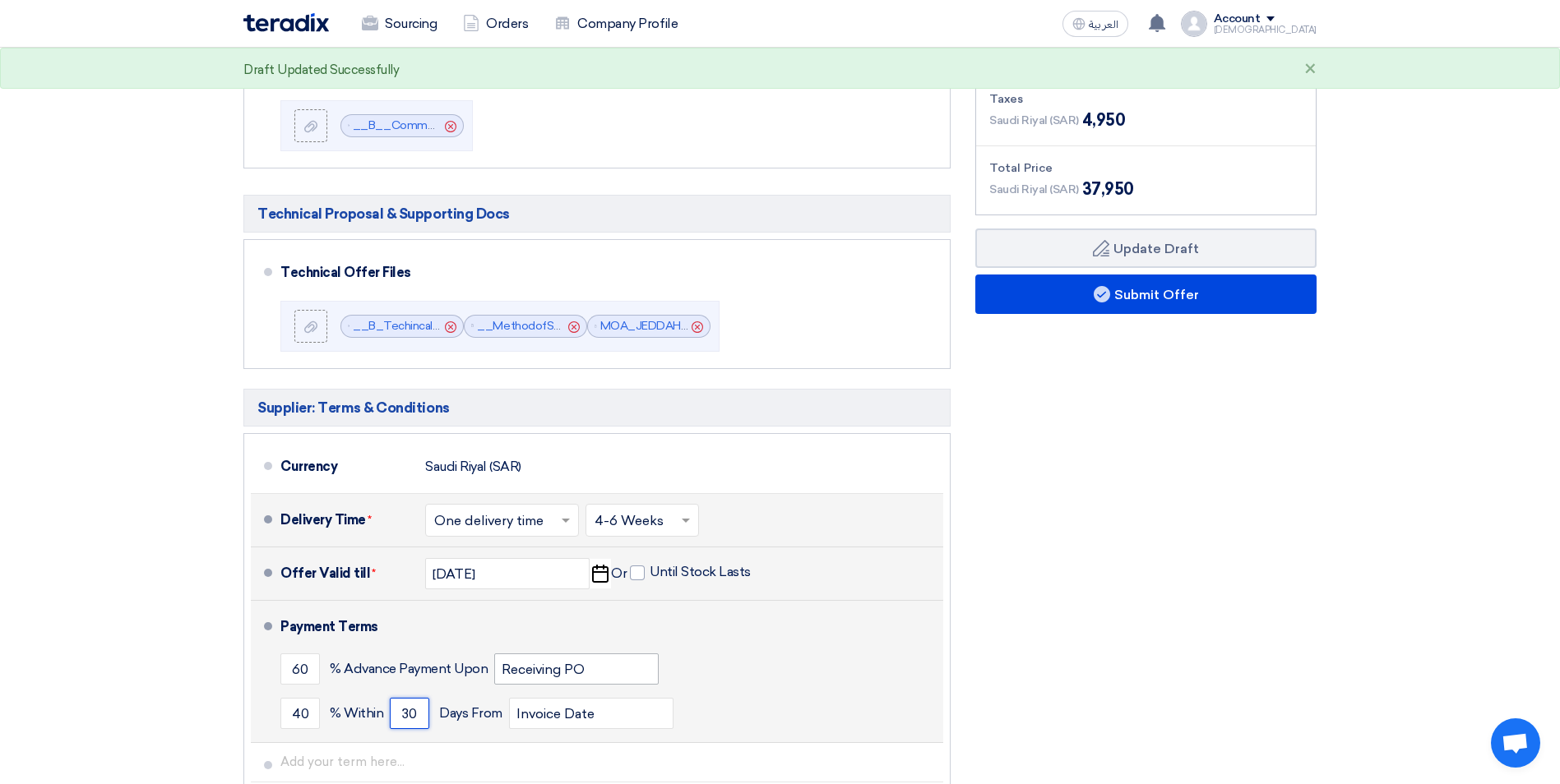
scroll to position [889, 0]
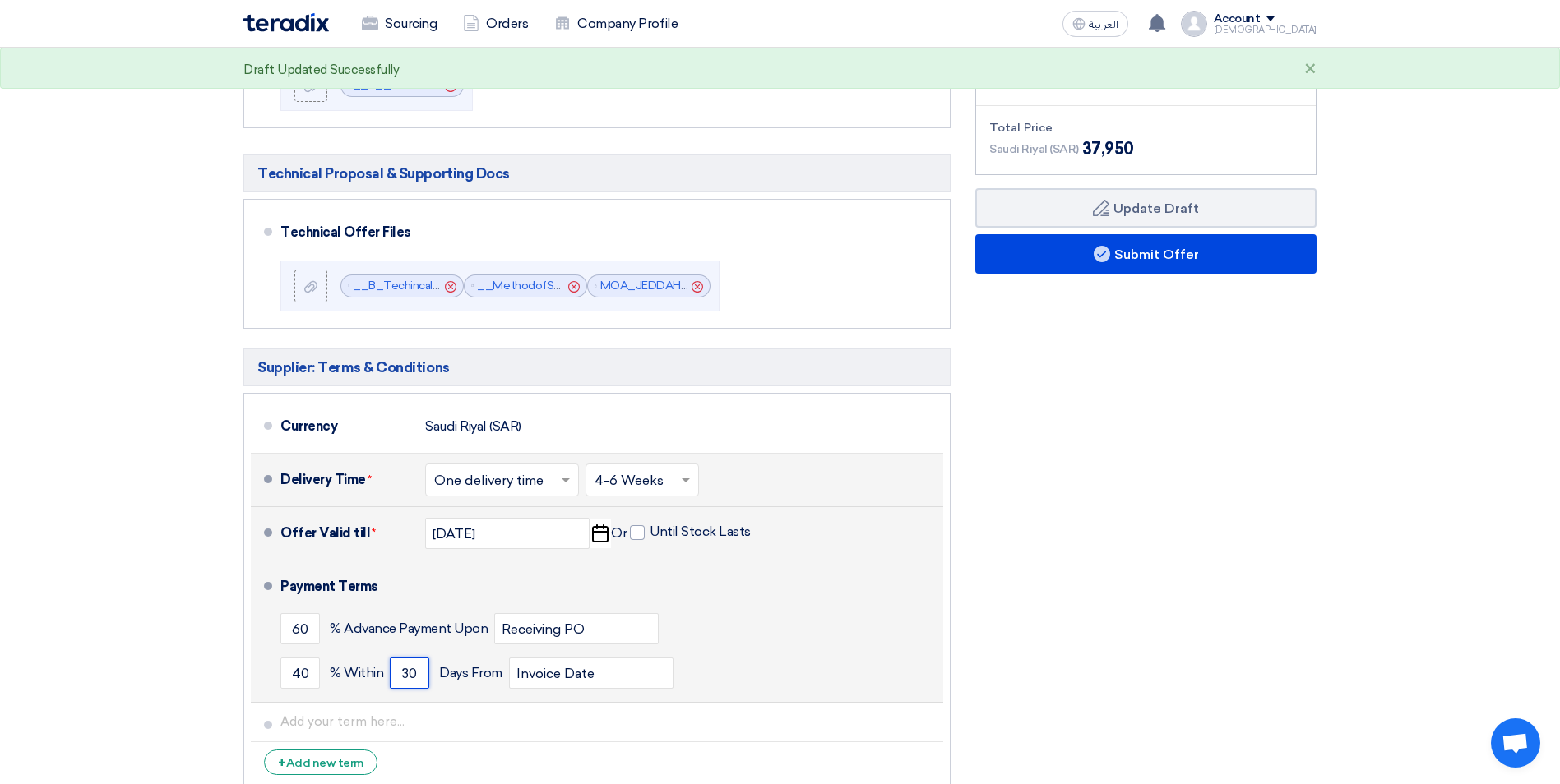
drag, startPoint x: 421, startPoint y: 674, endPoint x: 395, endPoint y: 677, distance: 26.2
click at [395, 677] on input "30" at bounding box center [409, 673] width 39 height 31
drag, startPoint x: 415, startPoint y: 670, endPoint x: 398, endPoint y: 673, distance: 17.3
click at [398, 673] on input "20" at bounding box center [409, 673] width 39 height 31
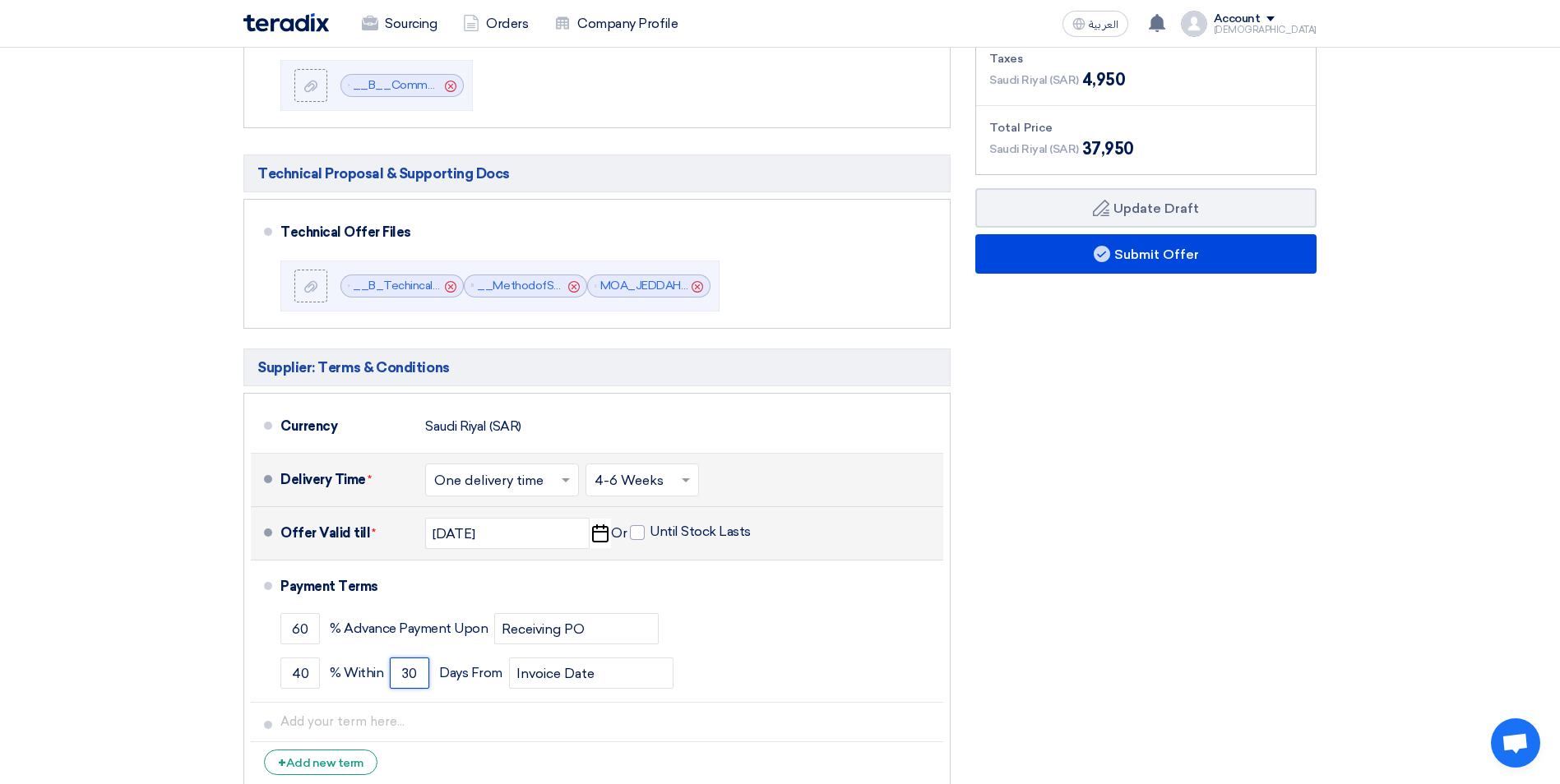
type input "30"
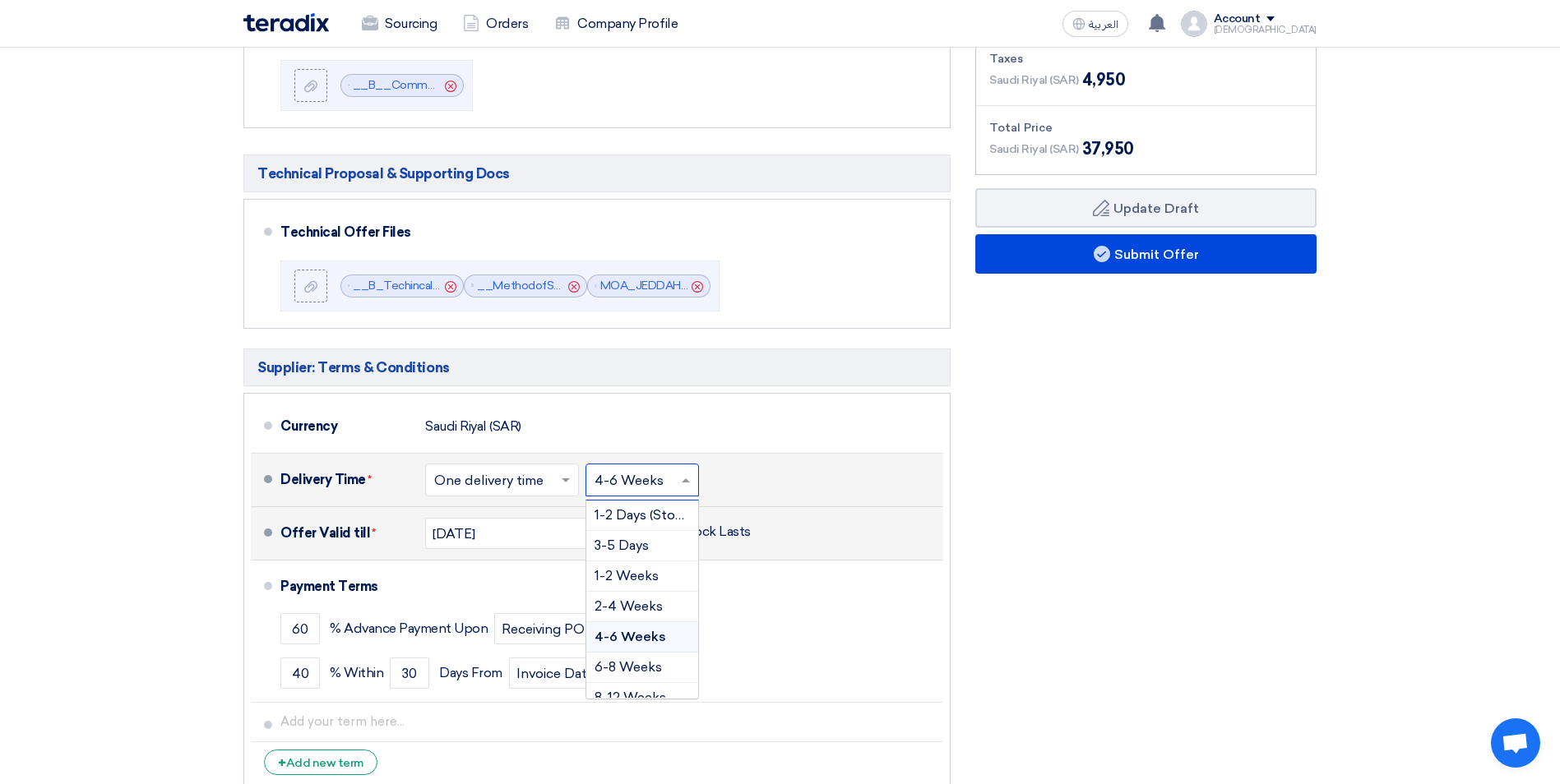
click at [686, 485] on span at bounding box center [688, 480] width 21 height 16
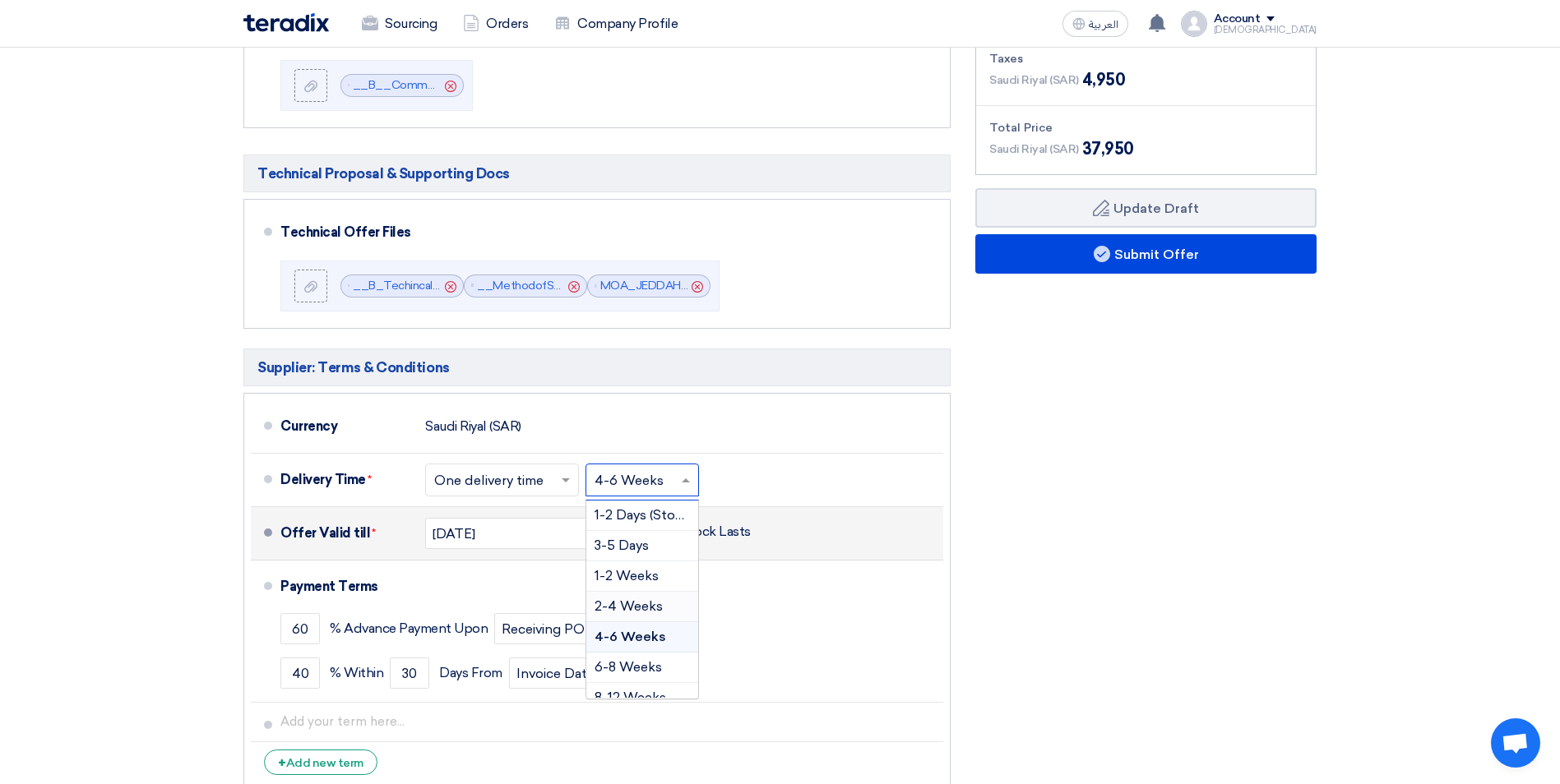
click at [978, 548] on div "Financial Offer Summary Subtotal Saudi Riyal (SAR) 33,000 Taxes Draft" at bounding box center [1146, 372] width 366 height 850
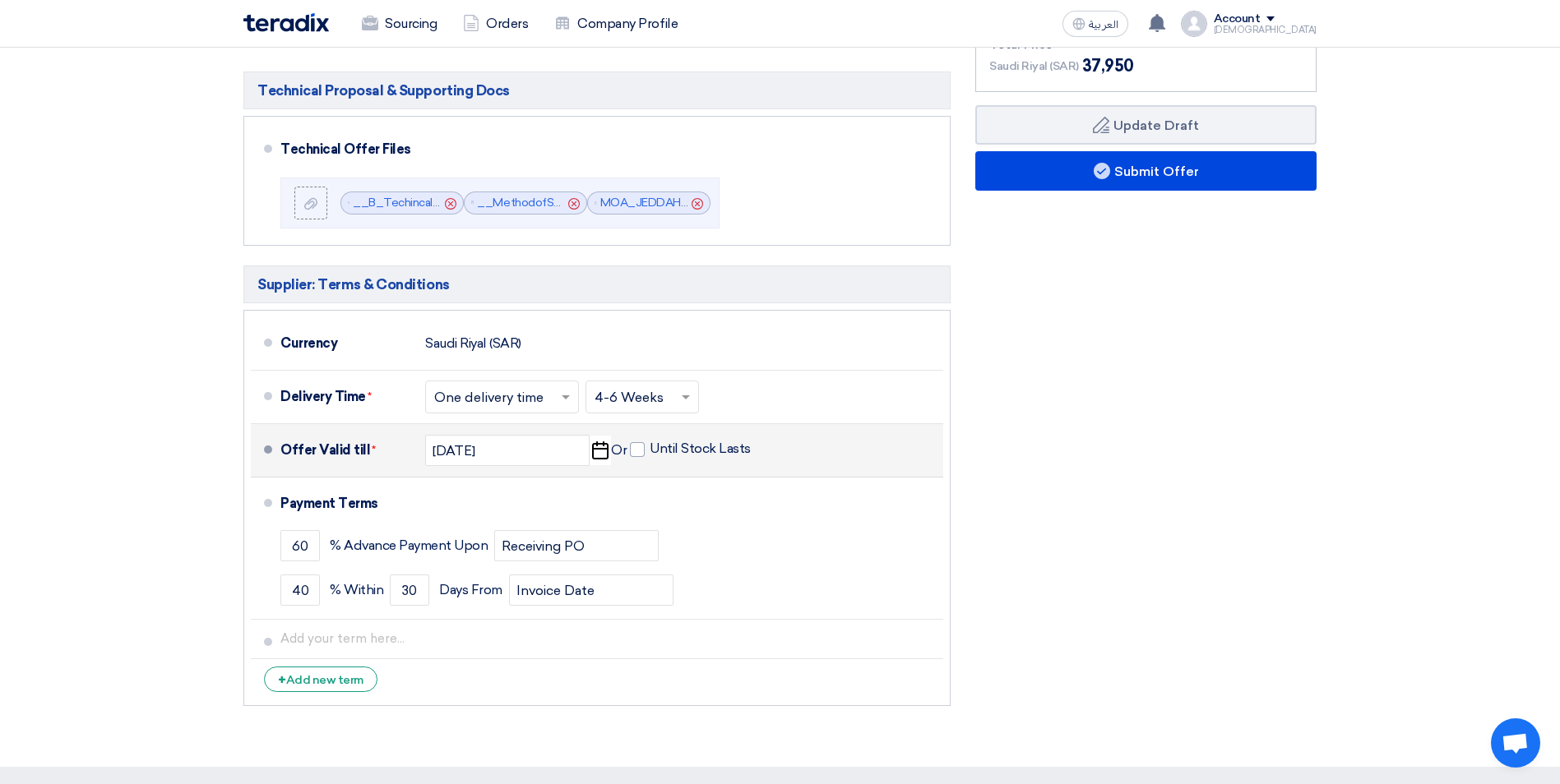
scroll to position [987, 0]
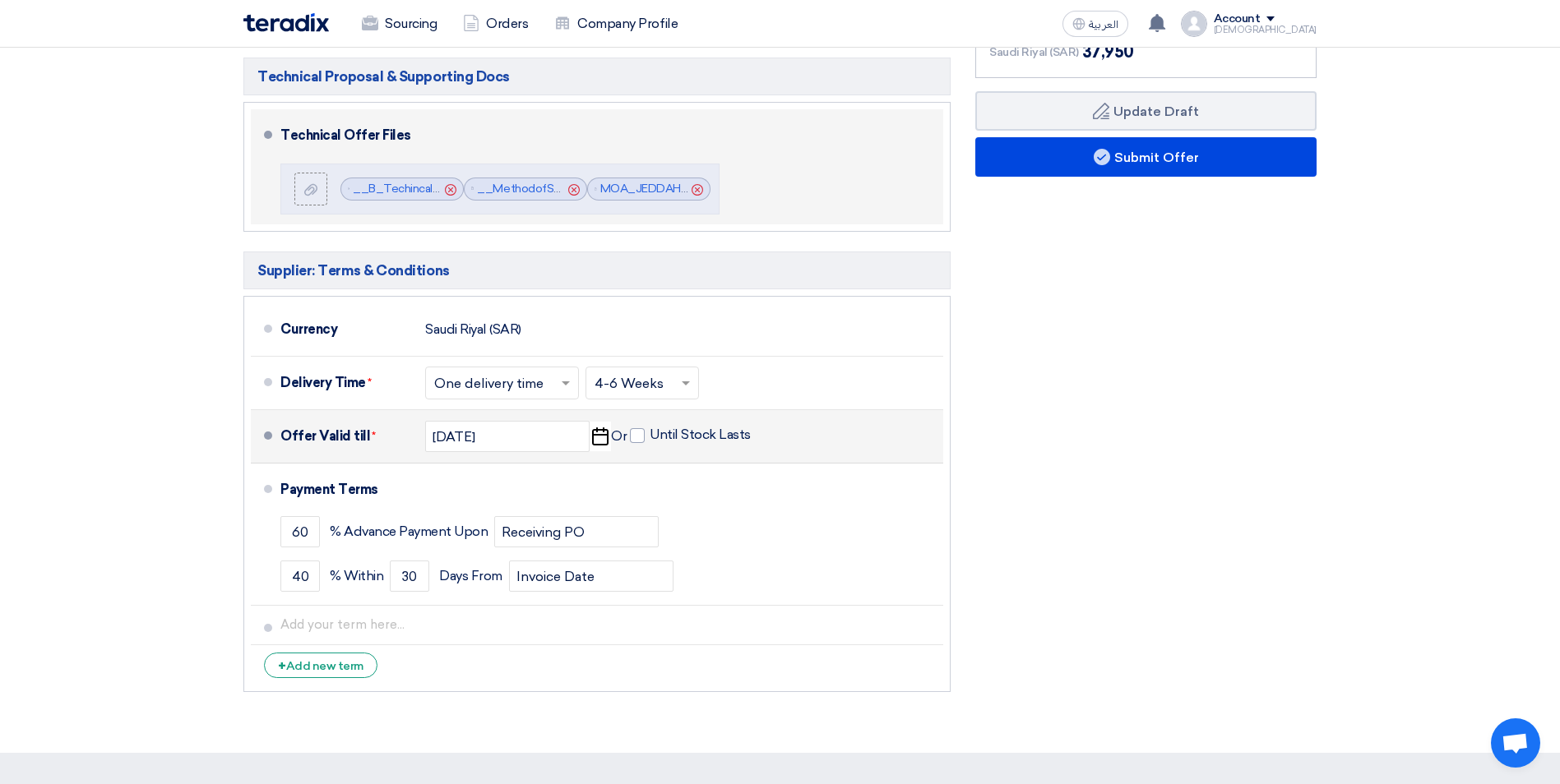
click at [861, 133] on div "Technical Offer Files" at bounding box center [602, 136] width 643 height 39
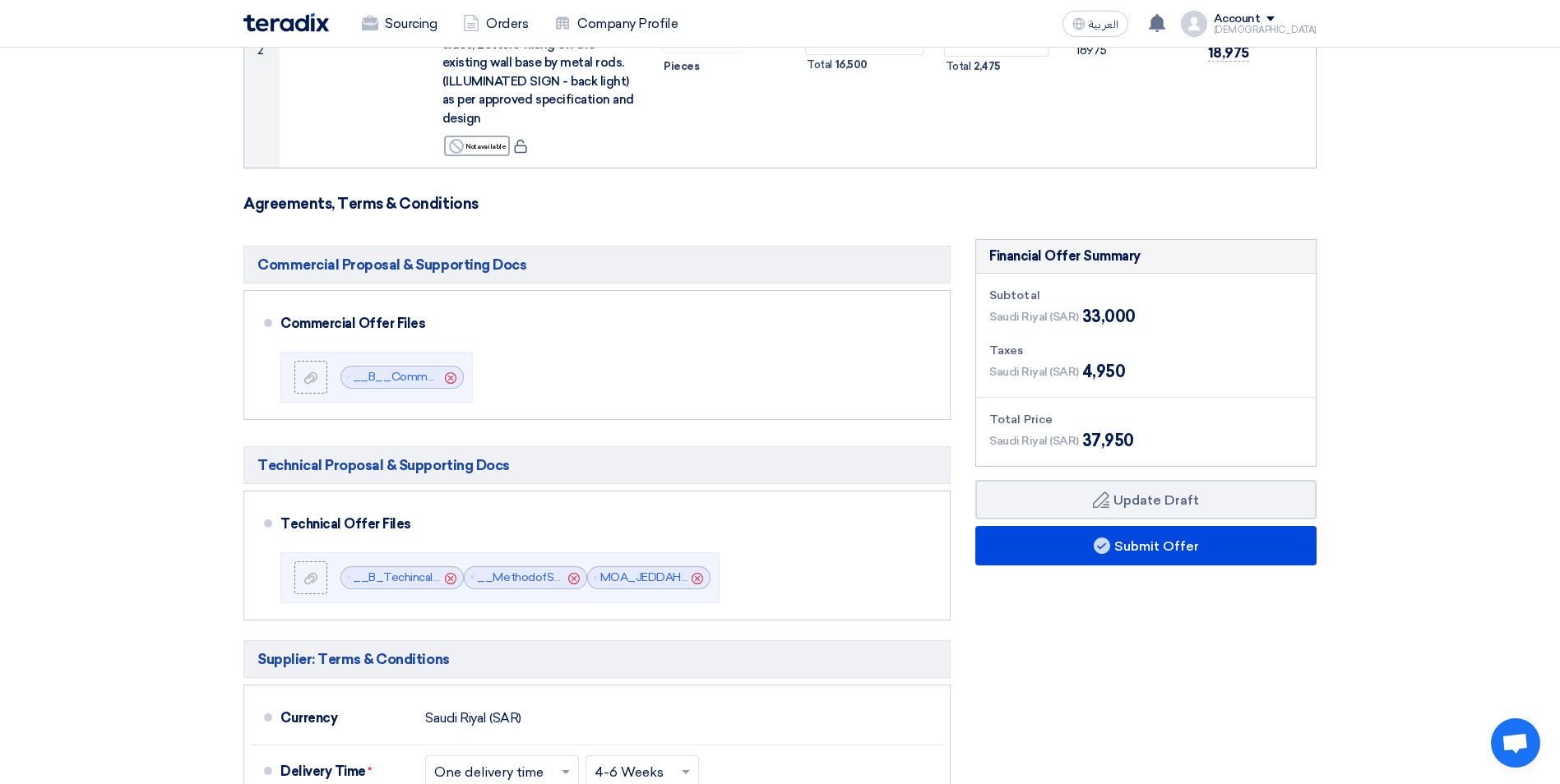
scroll to position [548, 0]
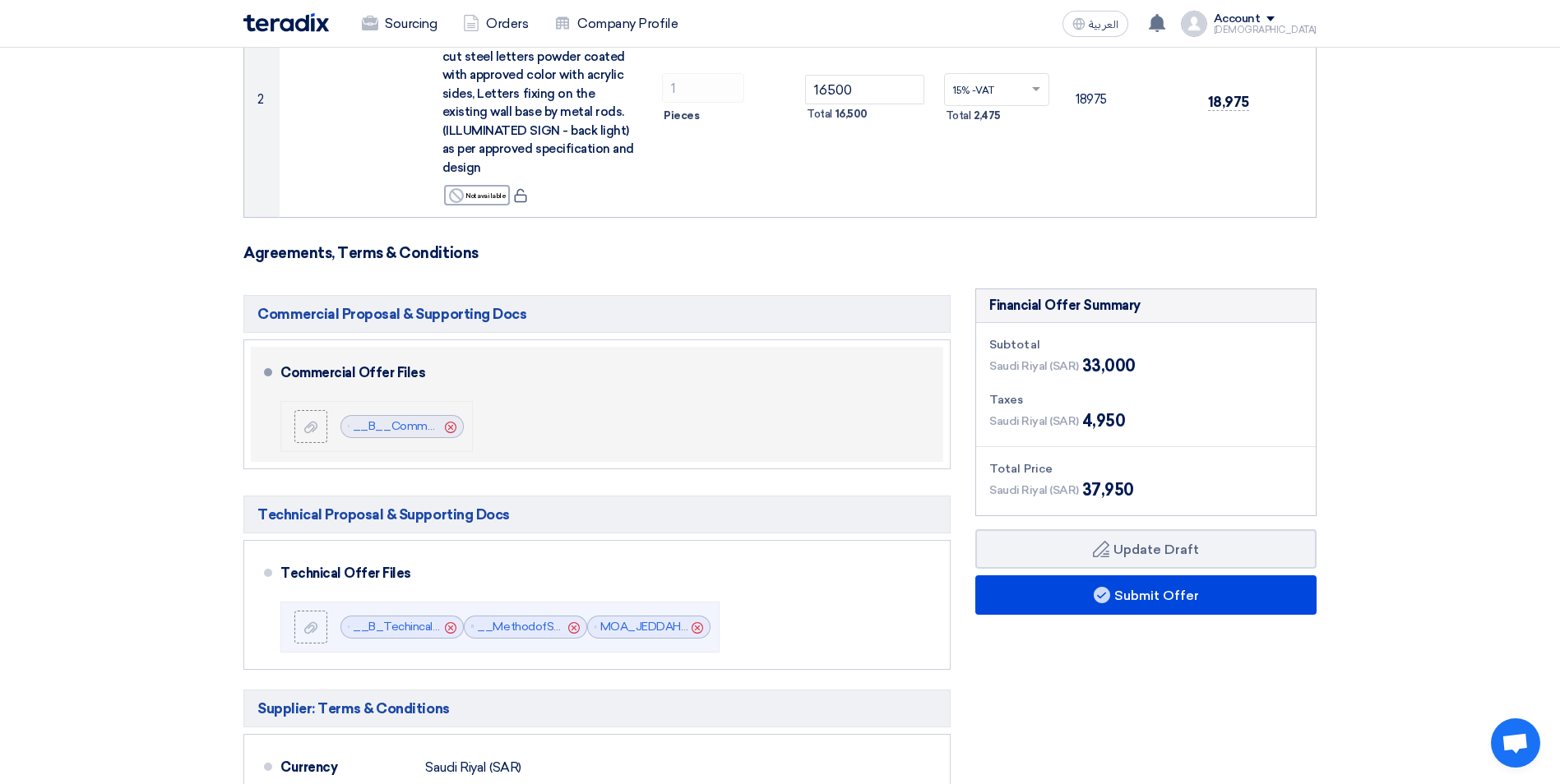
click at [452, 428] on icon "Cancel" at bounding box center [450, 427] width 12 height 12
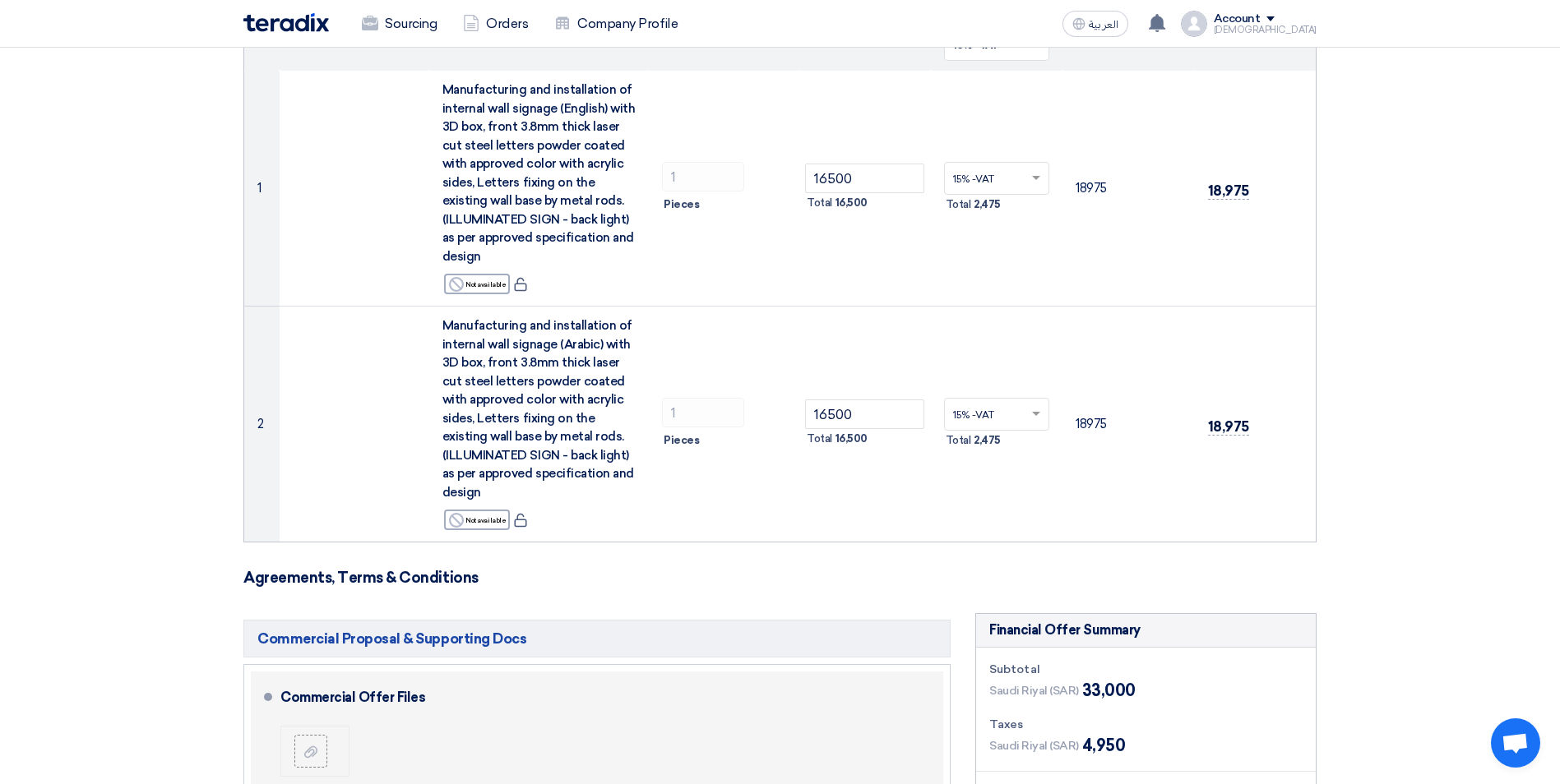
scroll to position [220, 0]
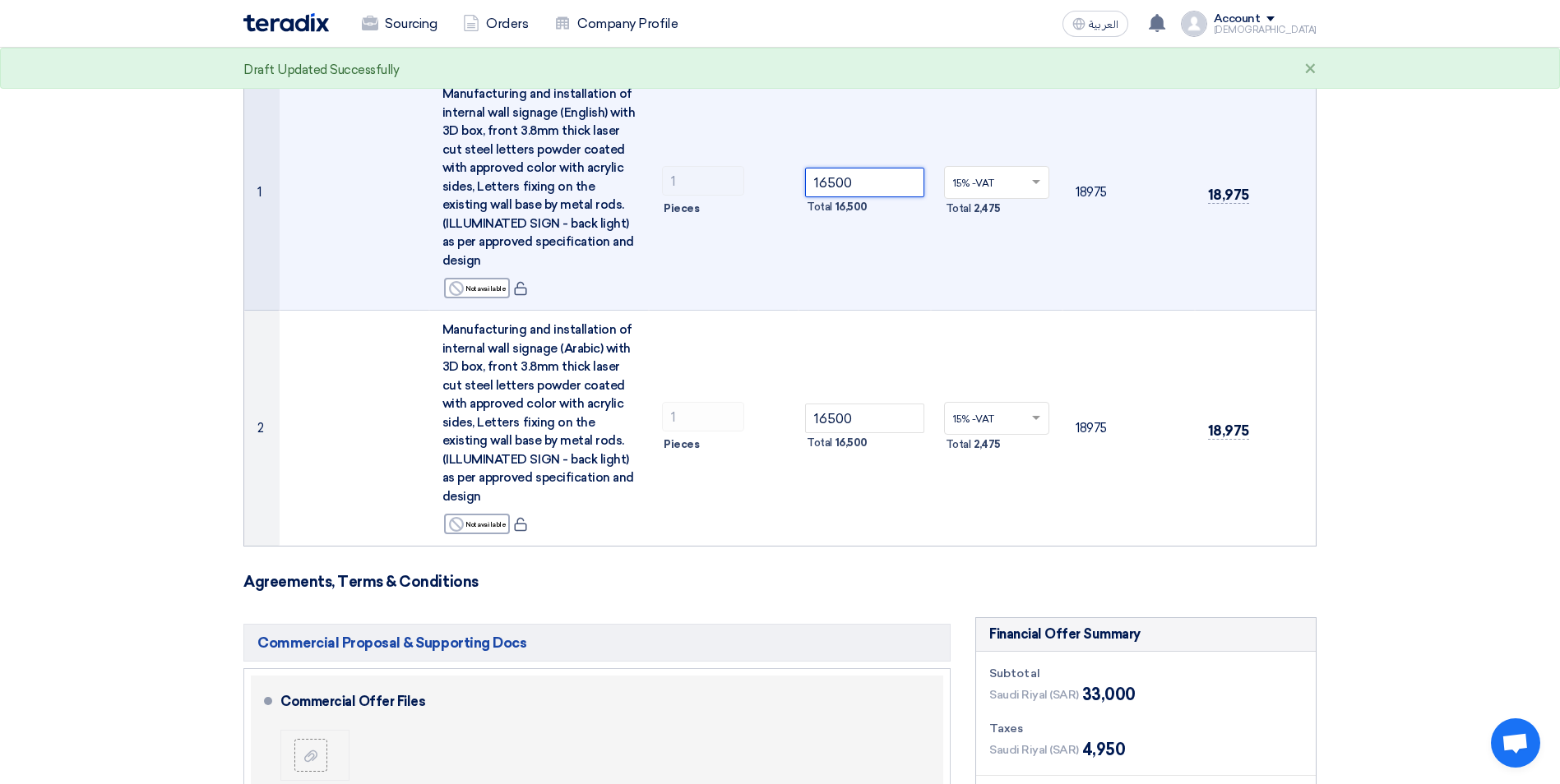
click at [840, 177] on input "16500" at bounding box center [865, 182] width 120 height 29
drag, startPoint x: 856, startPoint y: 179, endPoint x: 777, endPoint y: 198, distance: 81.3
click at [782, 196] on tr "1 Manufacturing and installation of internal wall signage (English) with 3D box…" at bounding box center [780, 193] width 1072 height 236
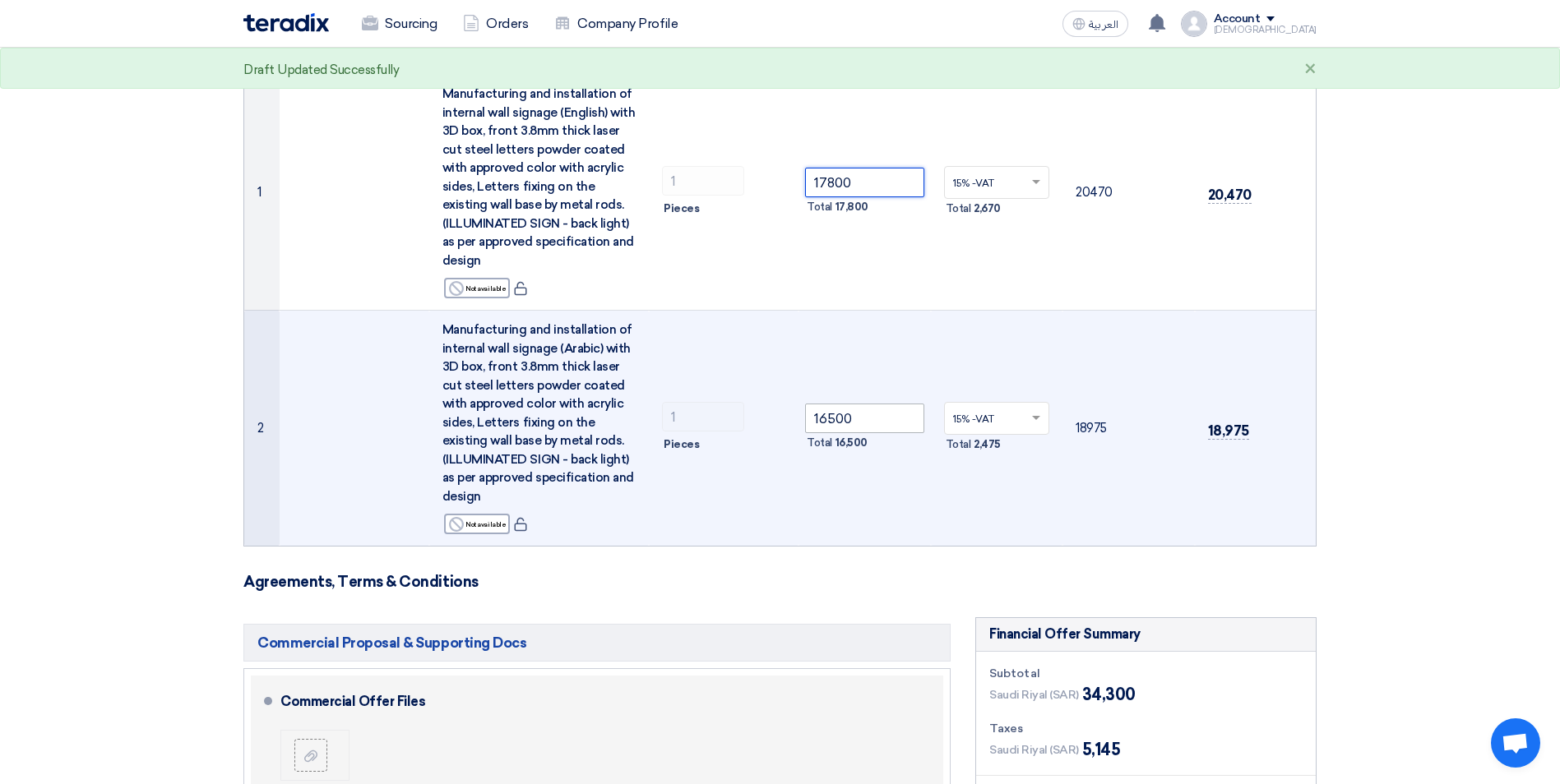
type input "17800"
drag, startPoint x: 857, startPoint y: 423, endPoint x: 777, endPoint y: 434, distance: 80.8
click at [786, 432] on tr "2 Manufacturing and installation of internal wall signage (Arabic) with 3D box,…" at bounding box center [780, 429] width 1072 height 236
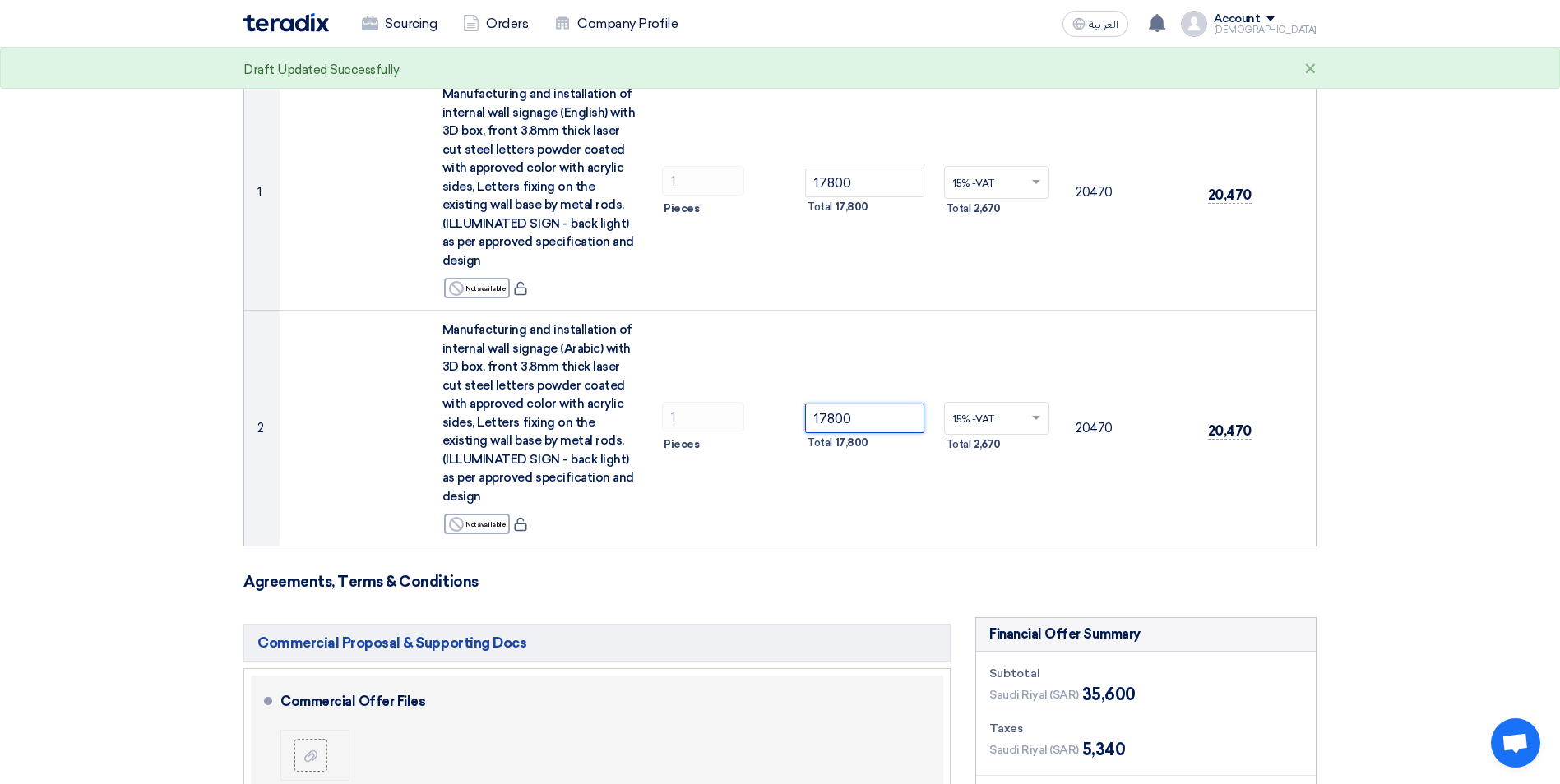
type input "17800"
click at [773, 609] on form "Offer Details # Part Number Item Description Quantity Unit Price (SAR) Taxes + …" at bounding box center [780, 713] width 1073 height 1511
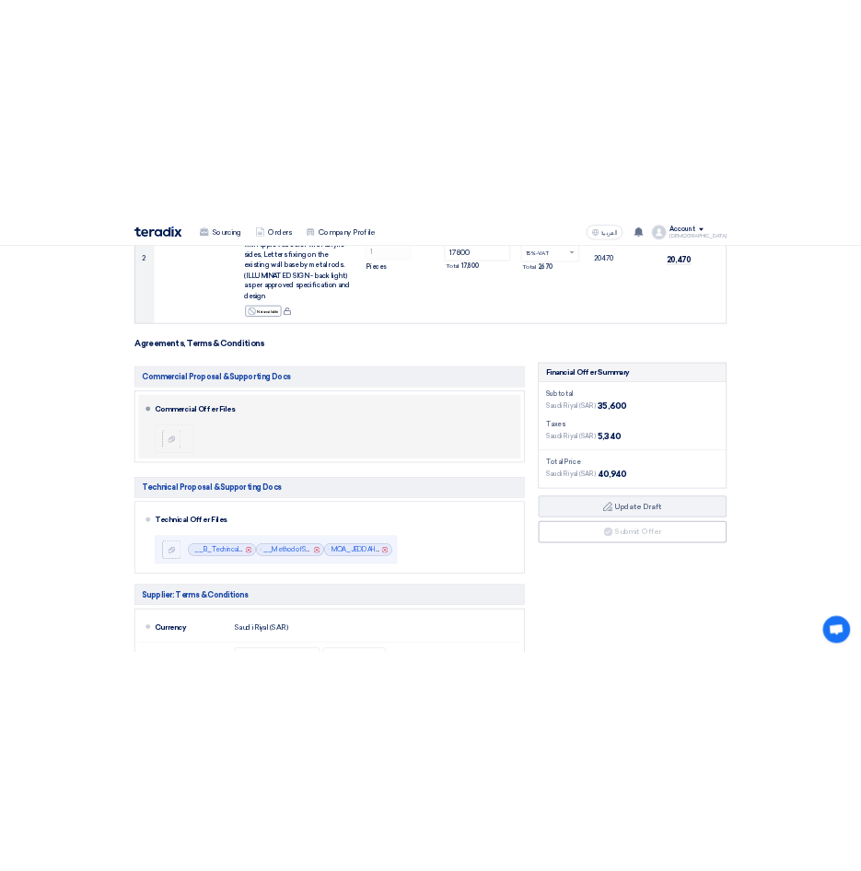
scroll to position [737, 0]
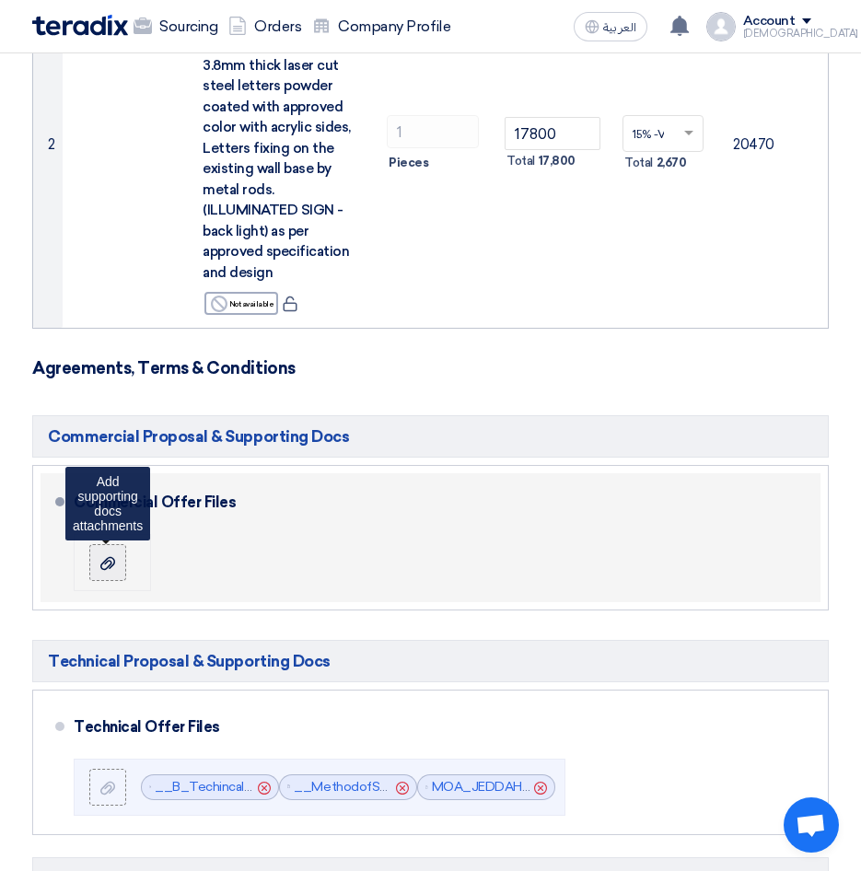
click at [116, 567] on div at bounding box center [108, 562] width 22 height 18
click at [0, 0] on input "file" at bounding box center [0, 0] width 0 height 0
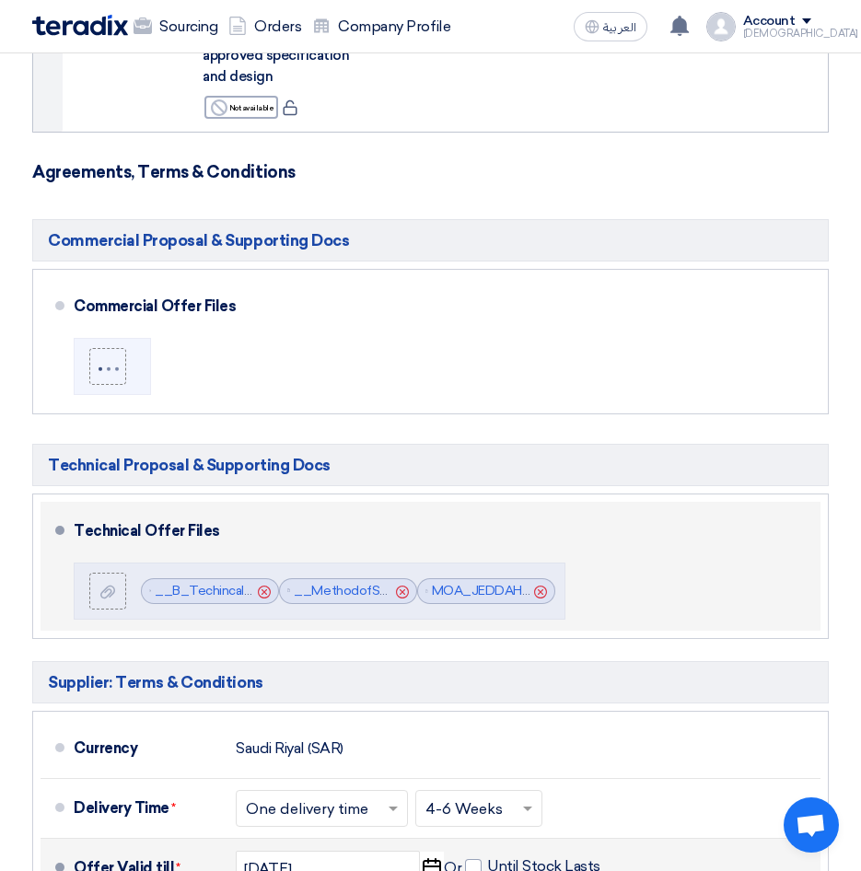
scroll to position [1105, 0]
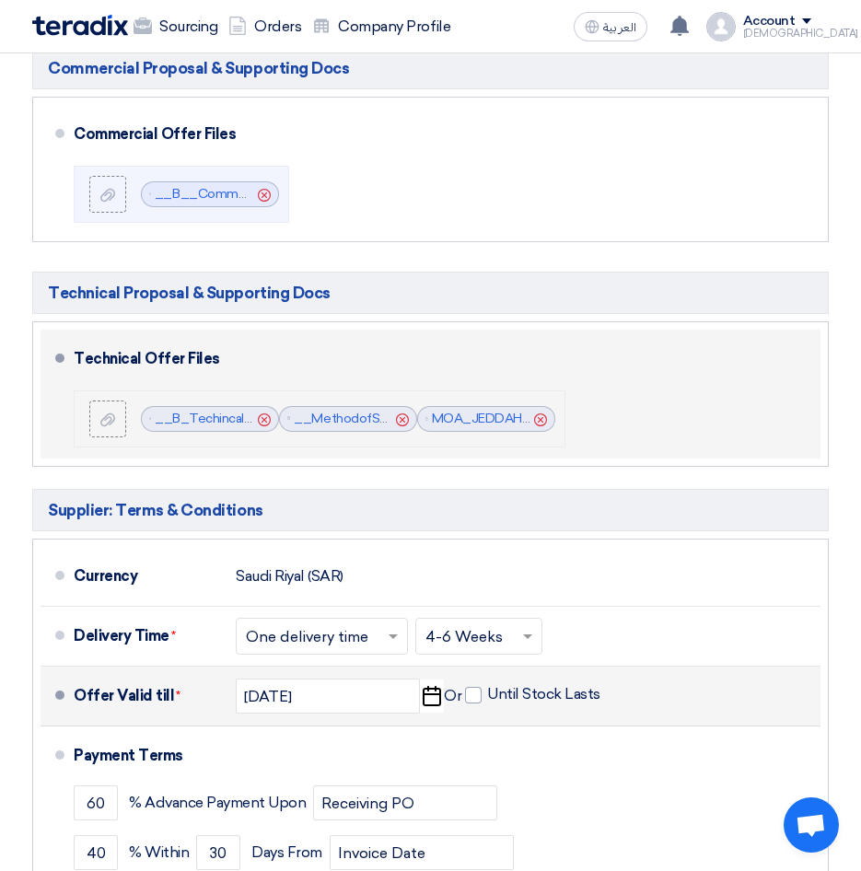
click at [400, 426] on icon "Cancel" at bounding box center [402, 419] width 13 height 13
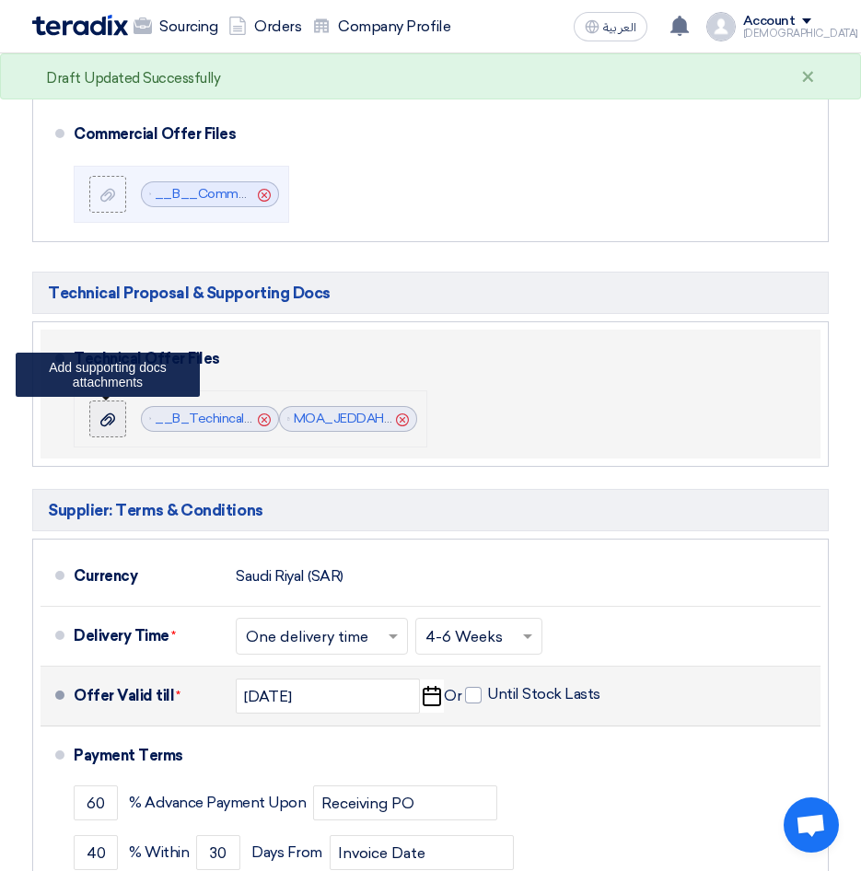
click at [99, 427] on div at bounding box center [108, 419] width 22 height 18
click at [0, 0] on input "file" at bounding box center [0, 0] width 0 height 0
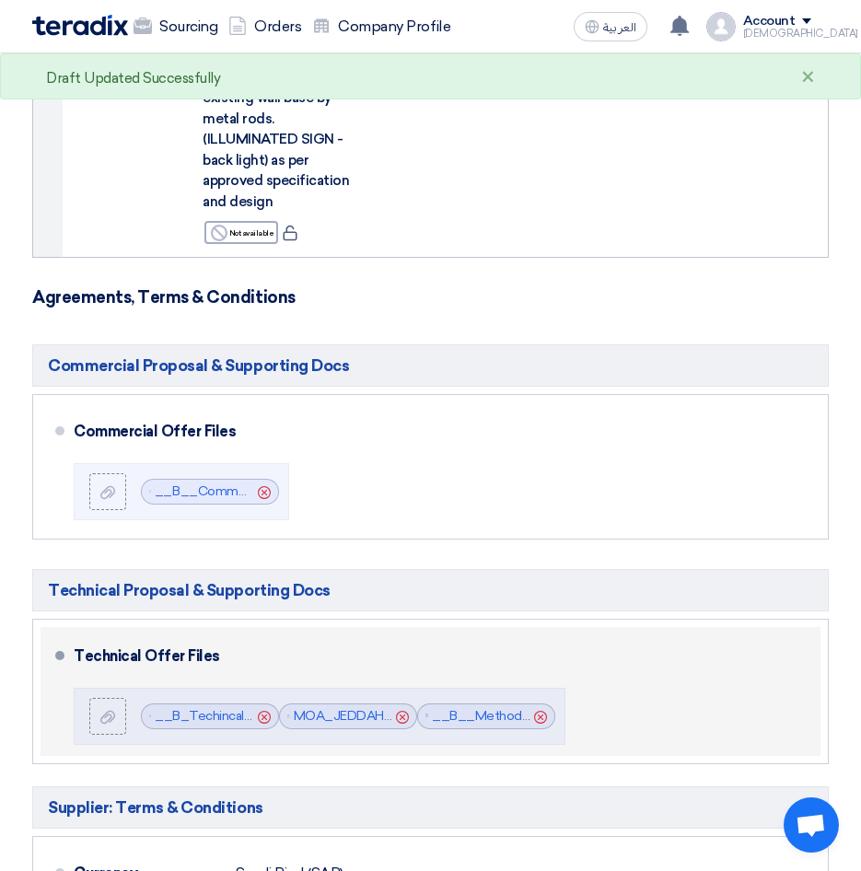
scroll to position [859, 0]
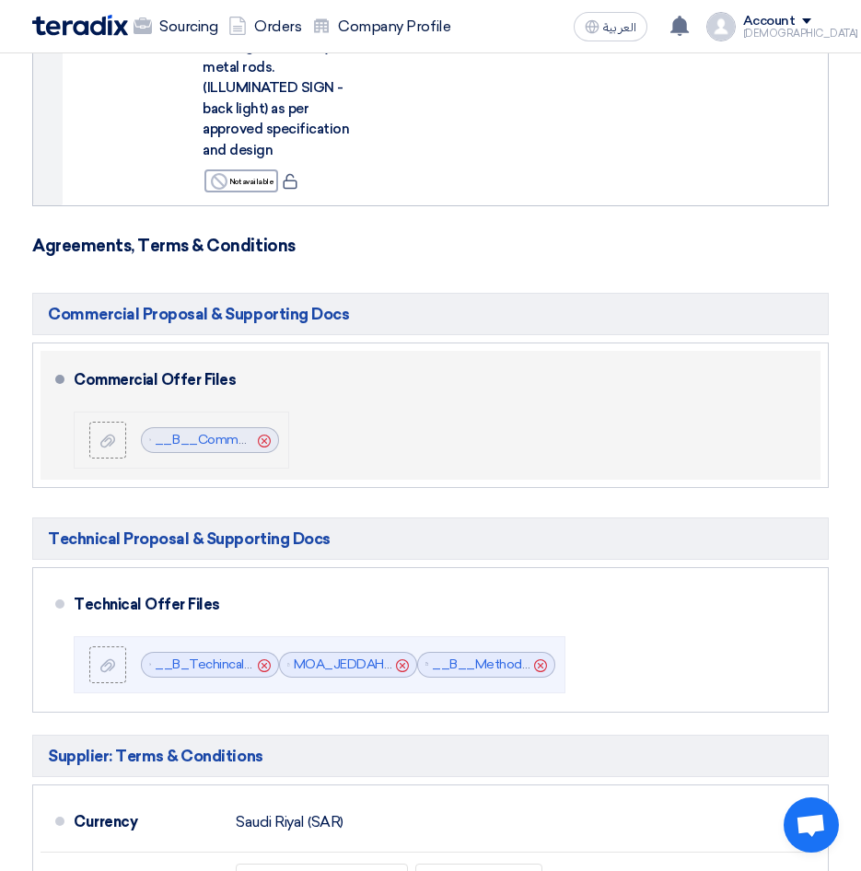
click at [263, 448] on use at bounding box center [264, 441] width 13 height 13
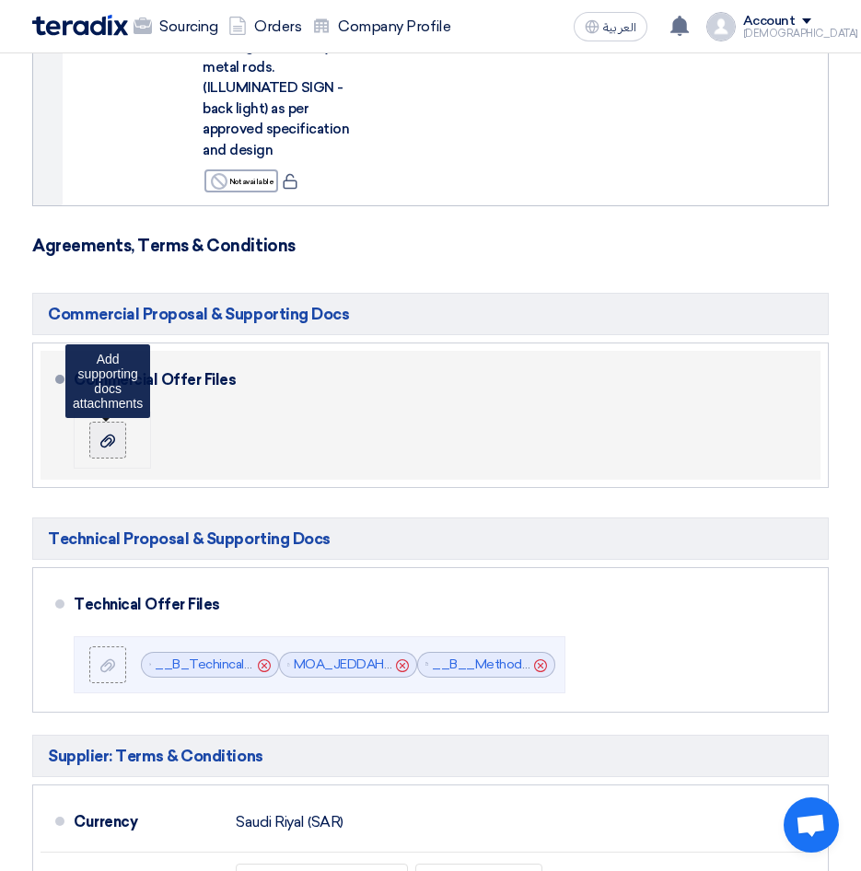
click at [105, 448] on use at bounding box center [107, 441] width 15 height 13
click at [0, 0] on input "file" at bounding box center [0, 0] width 0 height 0
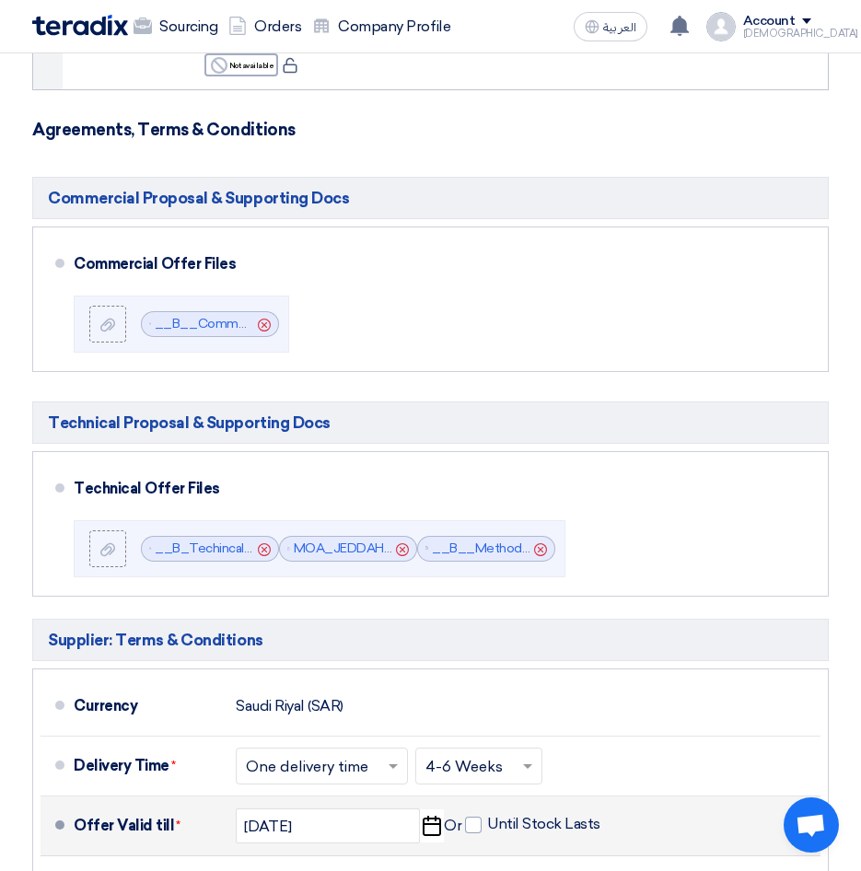
scroll to position [983, 0]
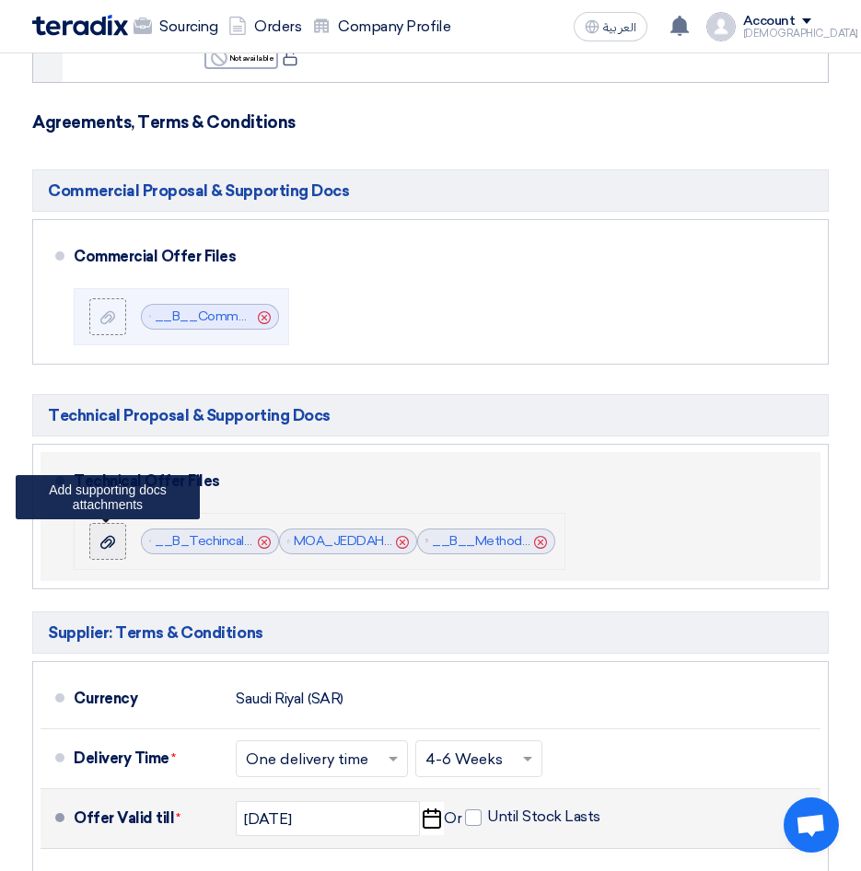
click at [111, 550] on icon at bounding box center [107, 542] width 15 height 15
click at [0, 0] on input "file" at bounding box center [0, 0] width 0 height 0
click at [118, 551] on div at bounding box center [108, 541] width 22 height 18
click at [0, 0] on input "file" at bounding box center [0, 0] width 0 height 0
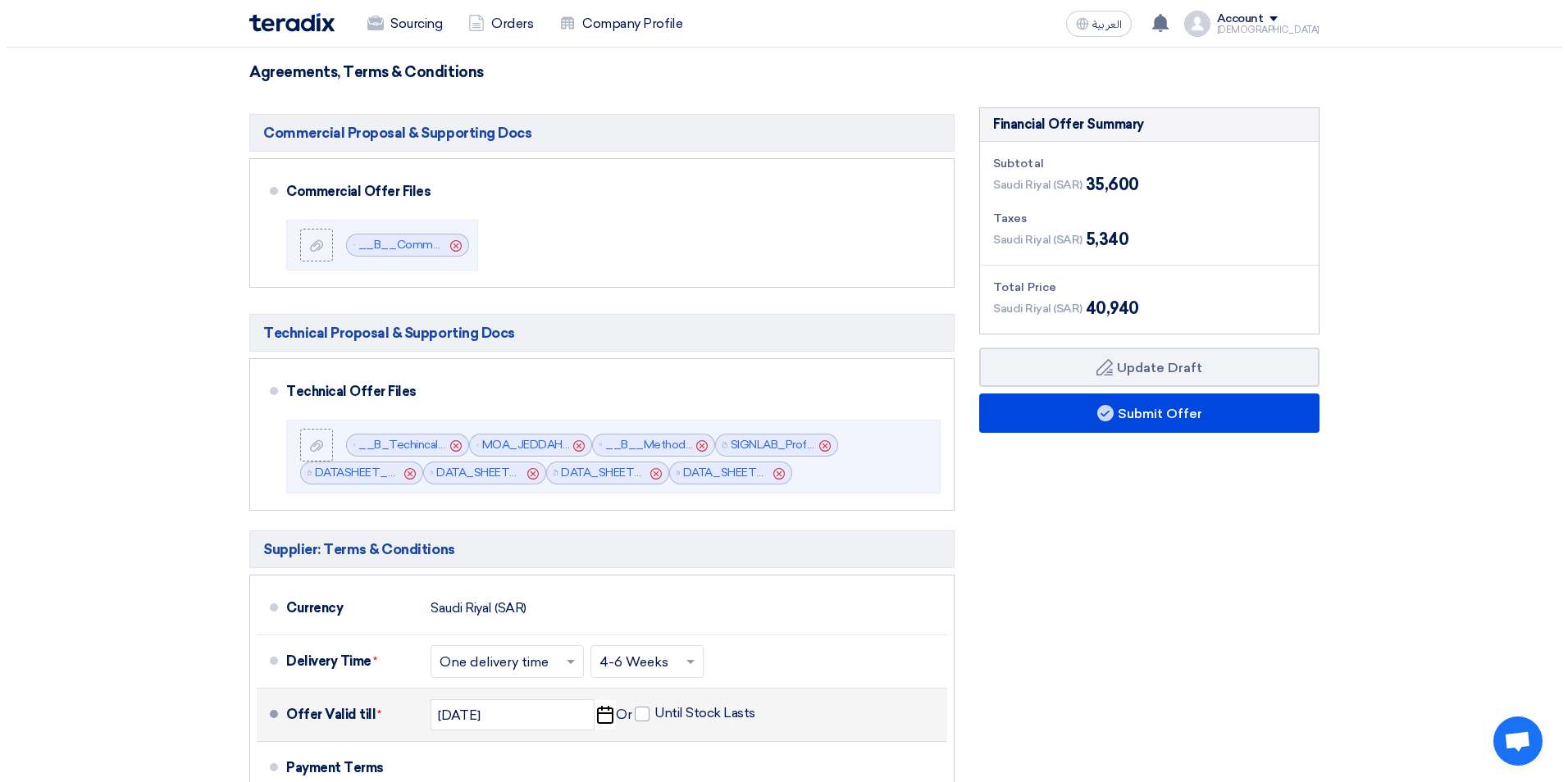
scroll to position [656, 0]
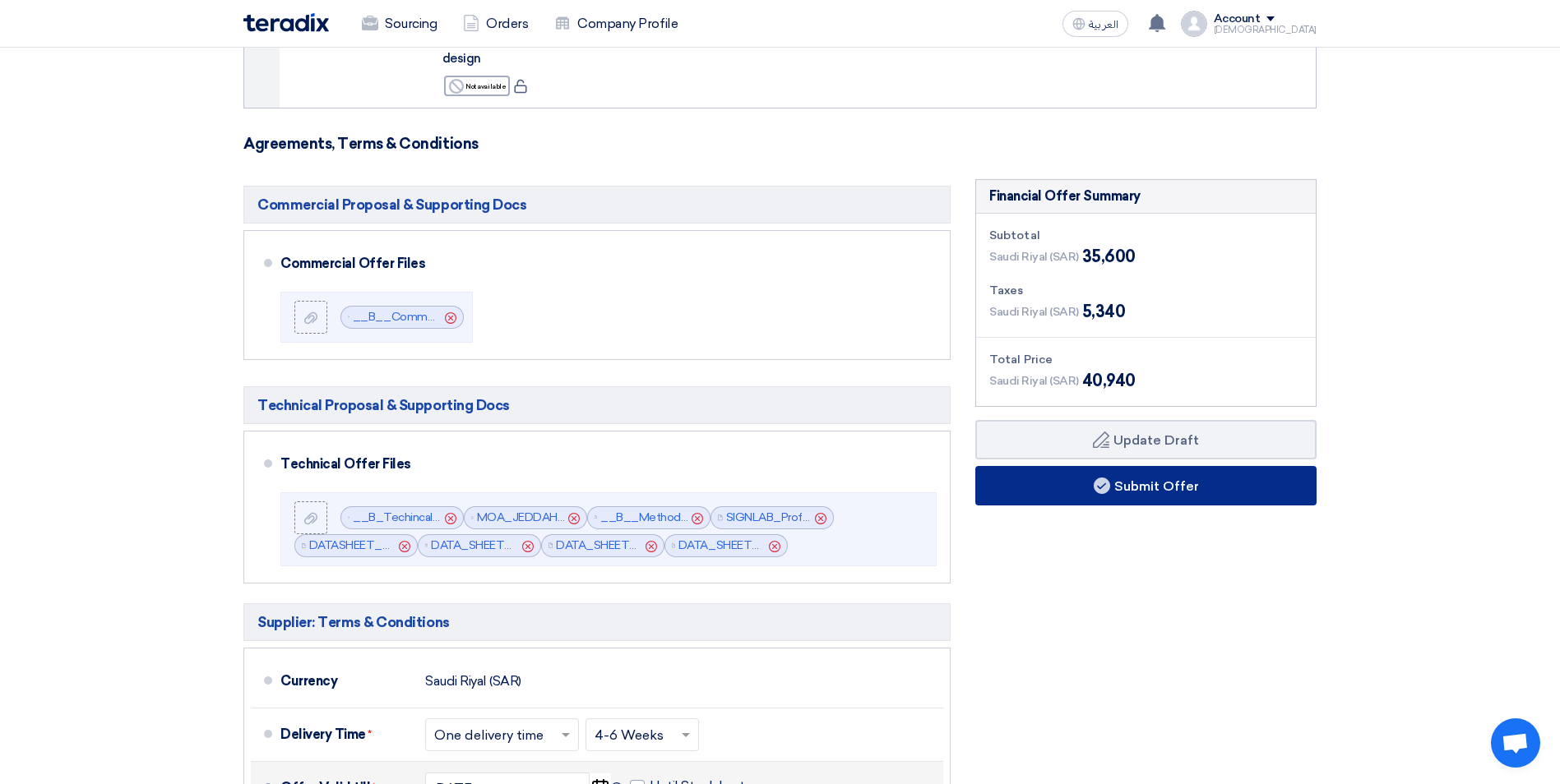
click at [1129, 487] on button "Submit Offer" at bounding box center [1146, 486] width 341 height 39
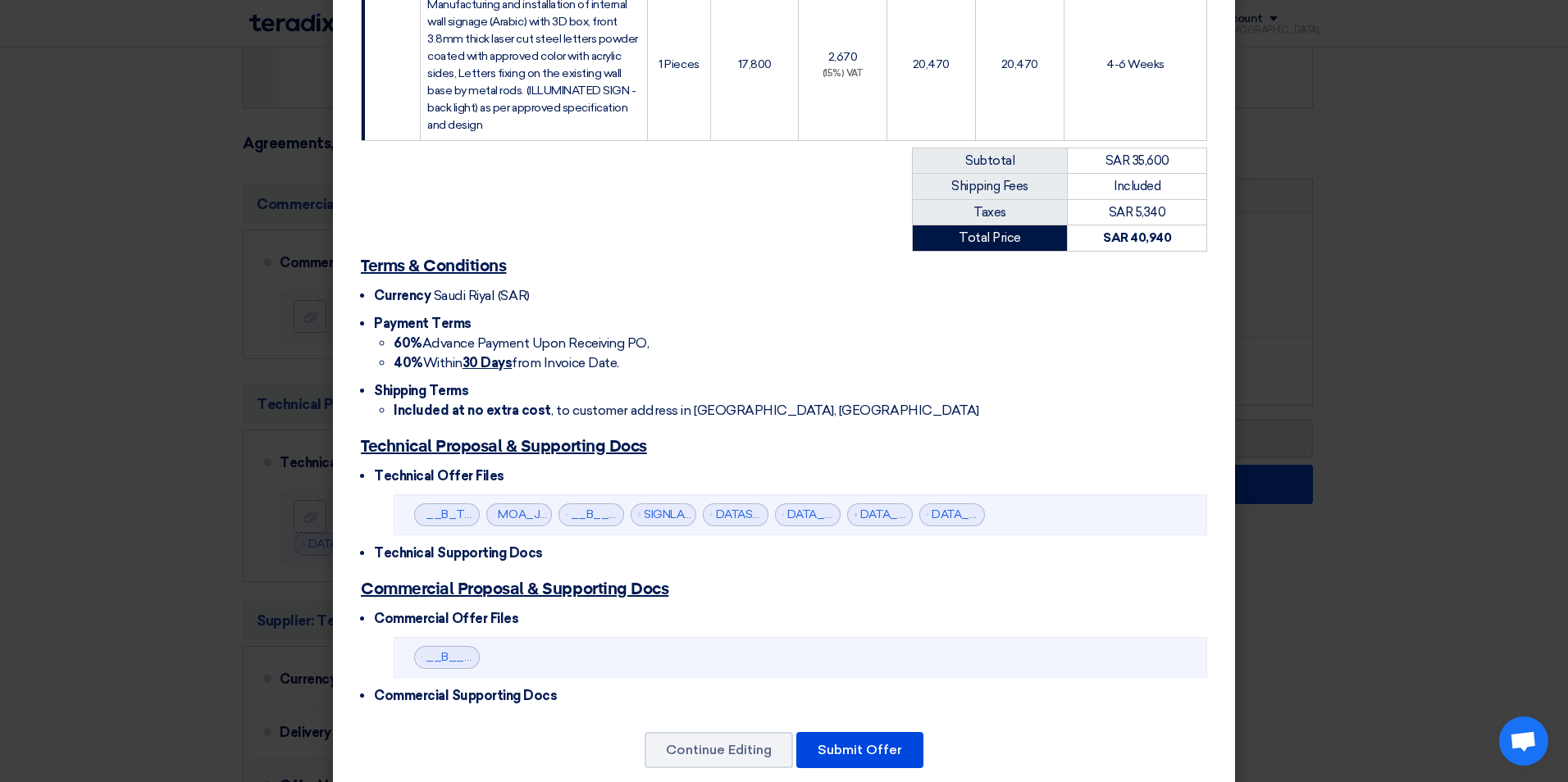
scroll to position [507, 0]
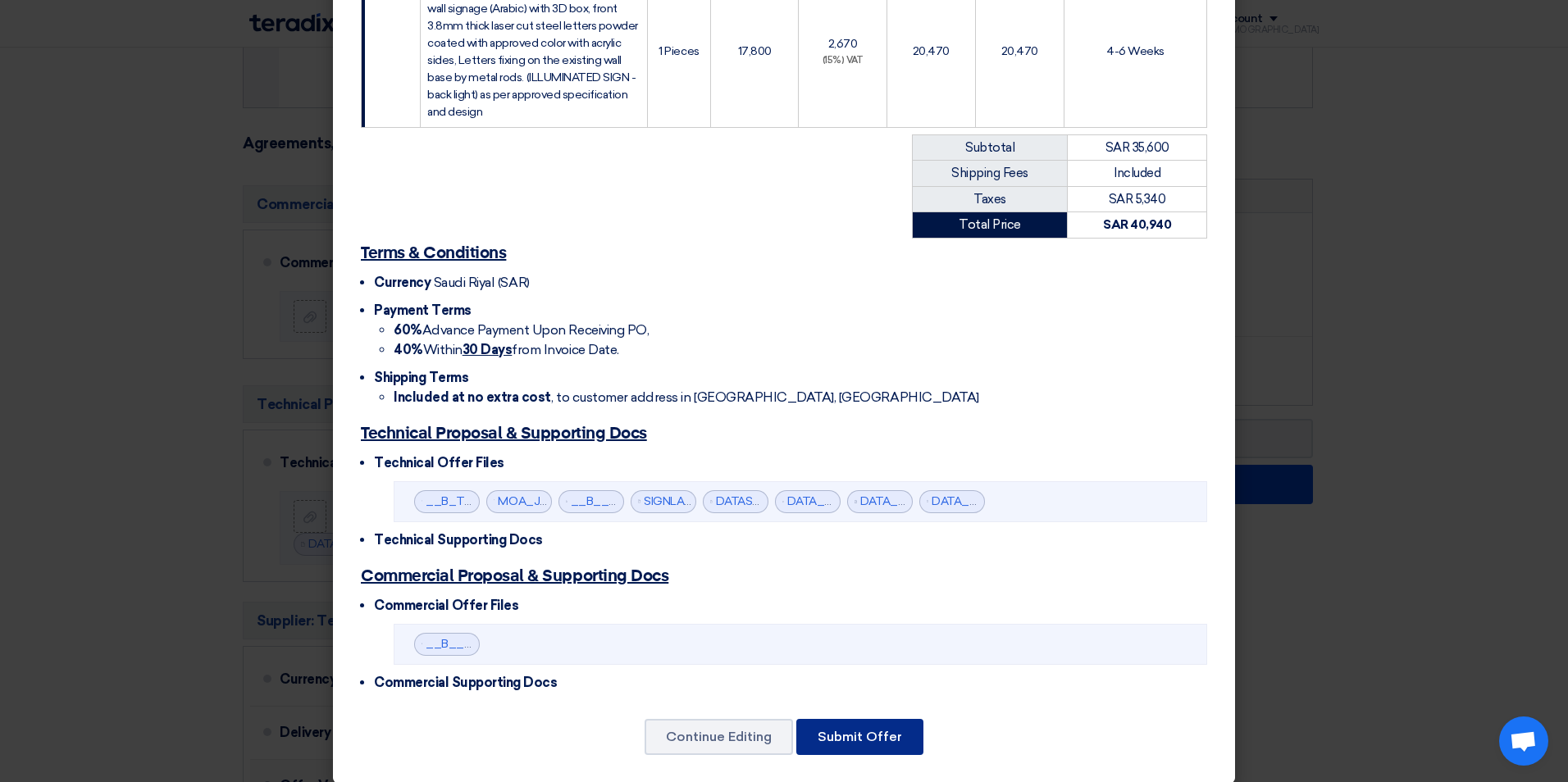
click at [848, 725] on button "Submit Offer" at bounding box center [859, 737] width 127 height 37
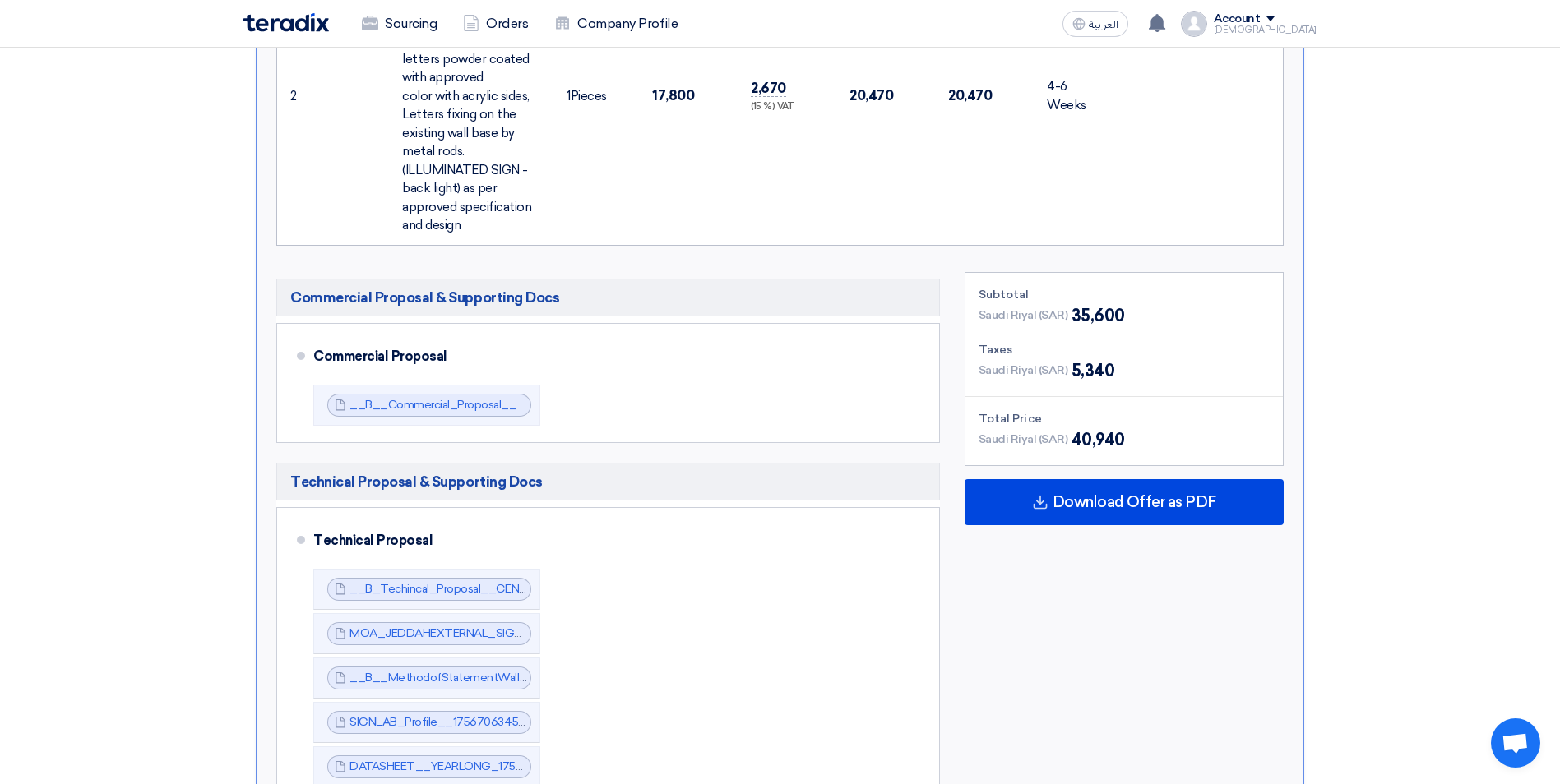
scroll to position [987, 0]
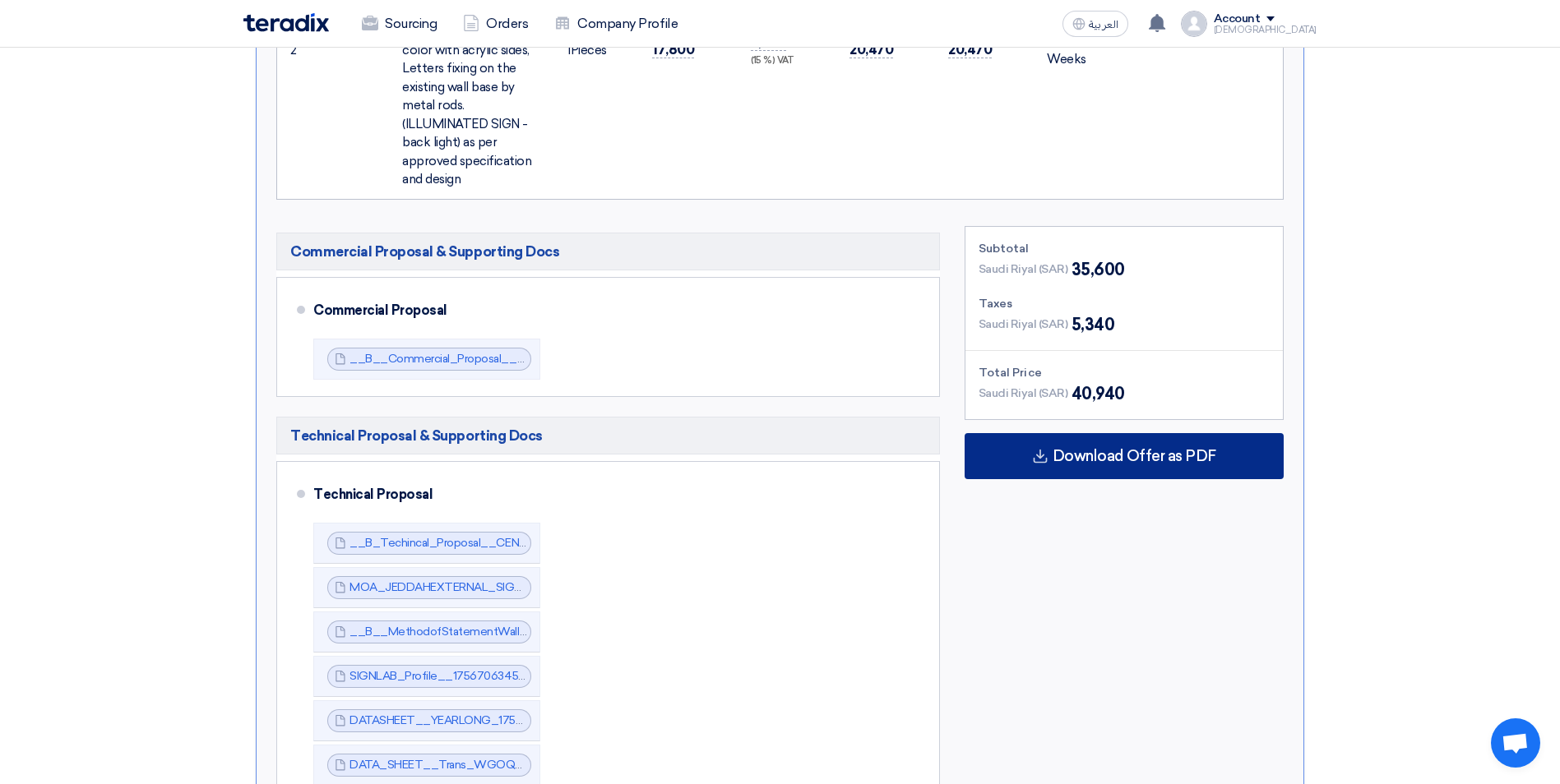
click at [1137, 449] on span "Download Offer as PDF" at bounding box center [1134, 456] width 163 height 15
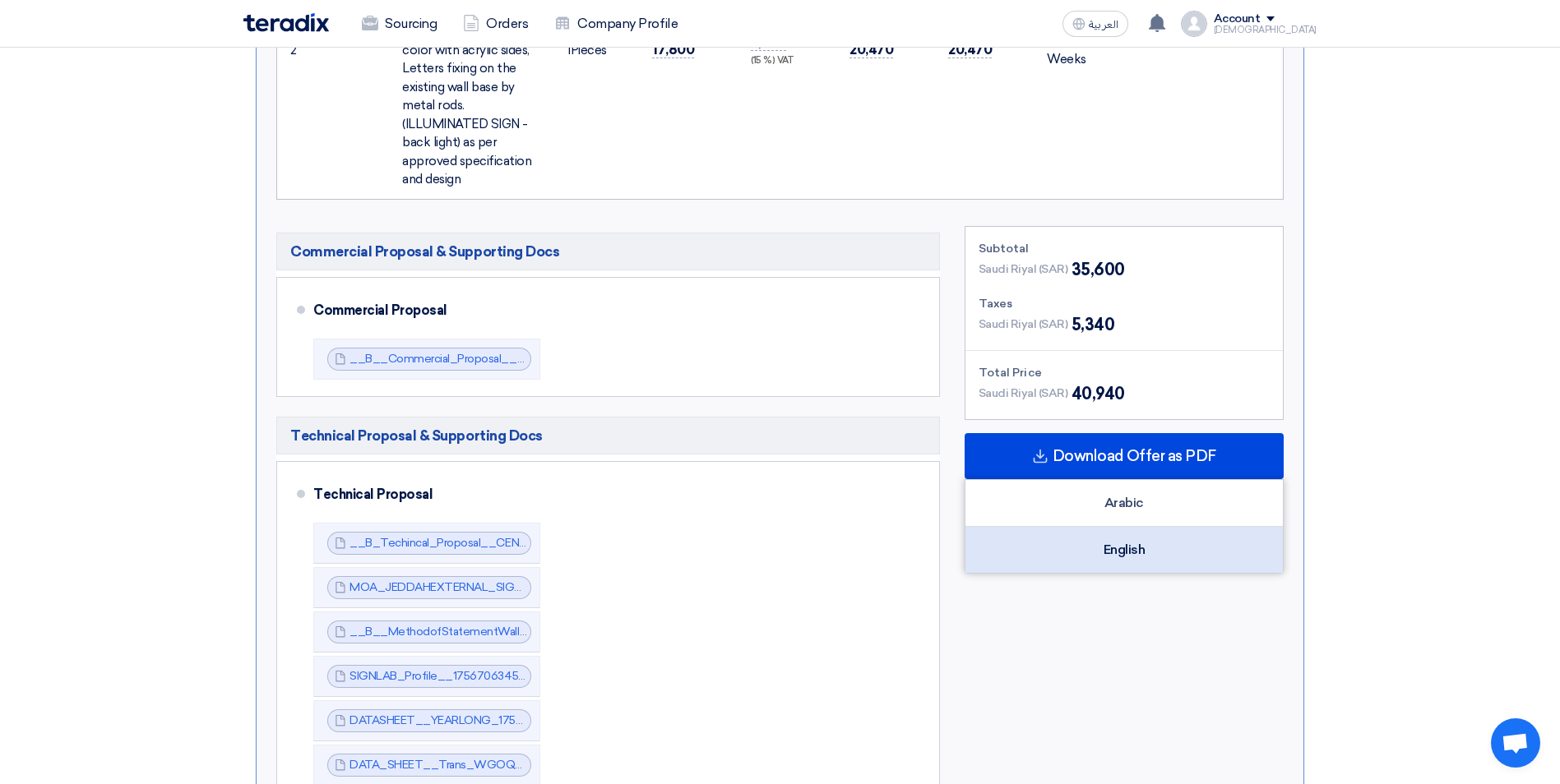
click at [1119, 527] on div "English" at bounding box center [1123, 550] width 317 height 46
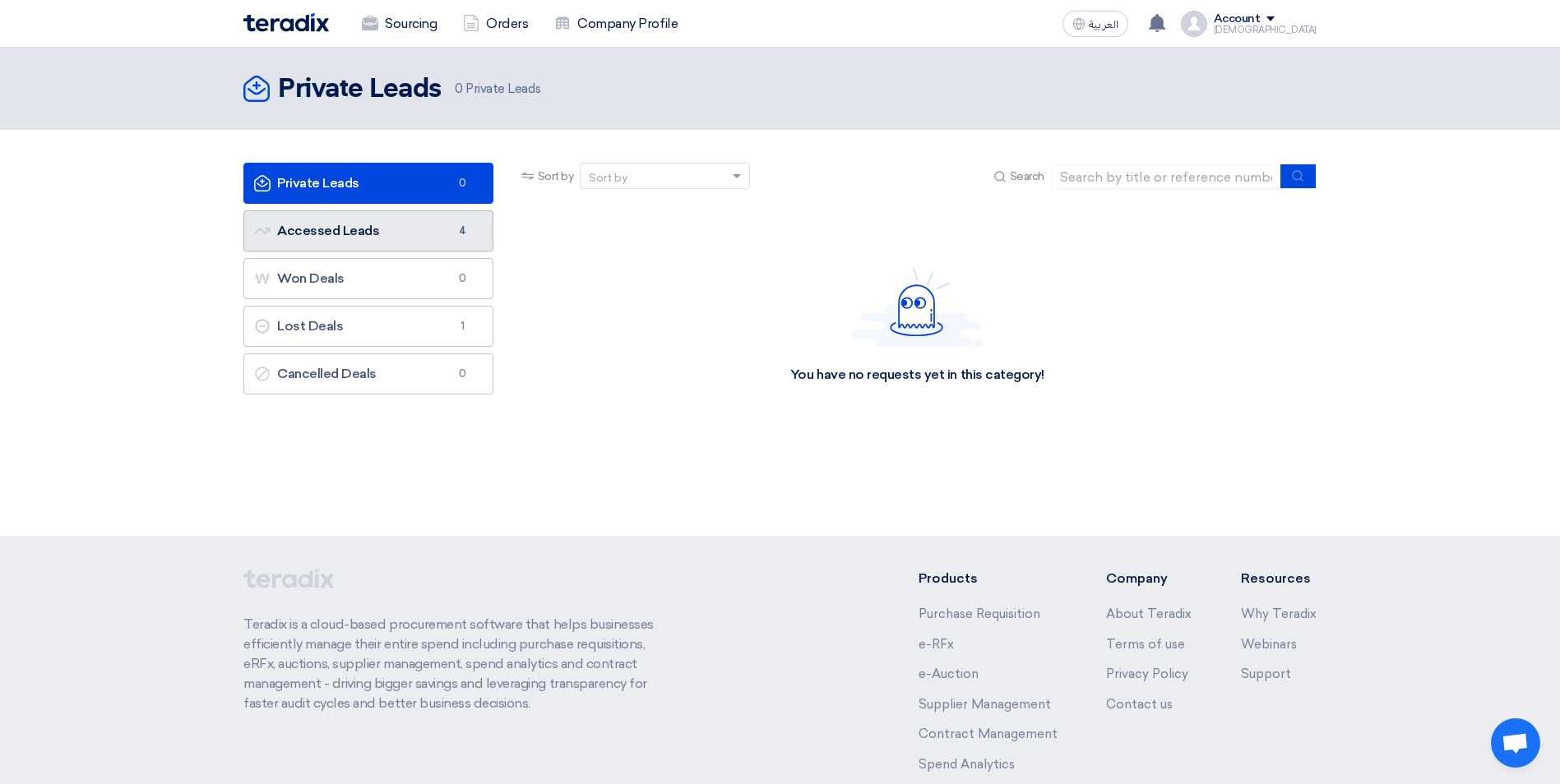
click at [363, 233] on link "Accessed Leads Accessed Leads 4" at bounding box center [369, 231] width 250 height 41
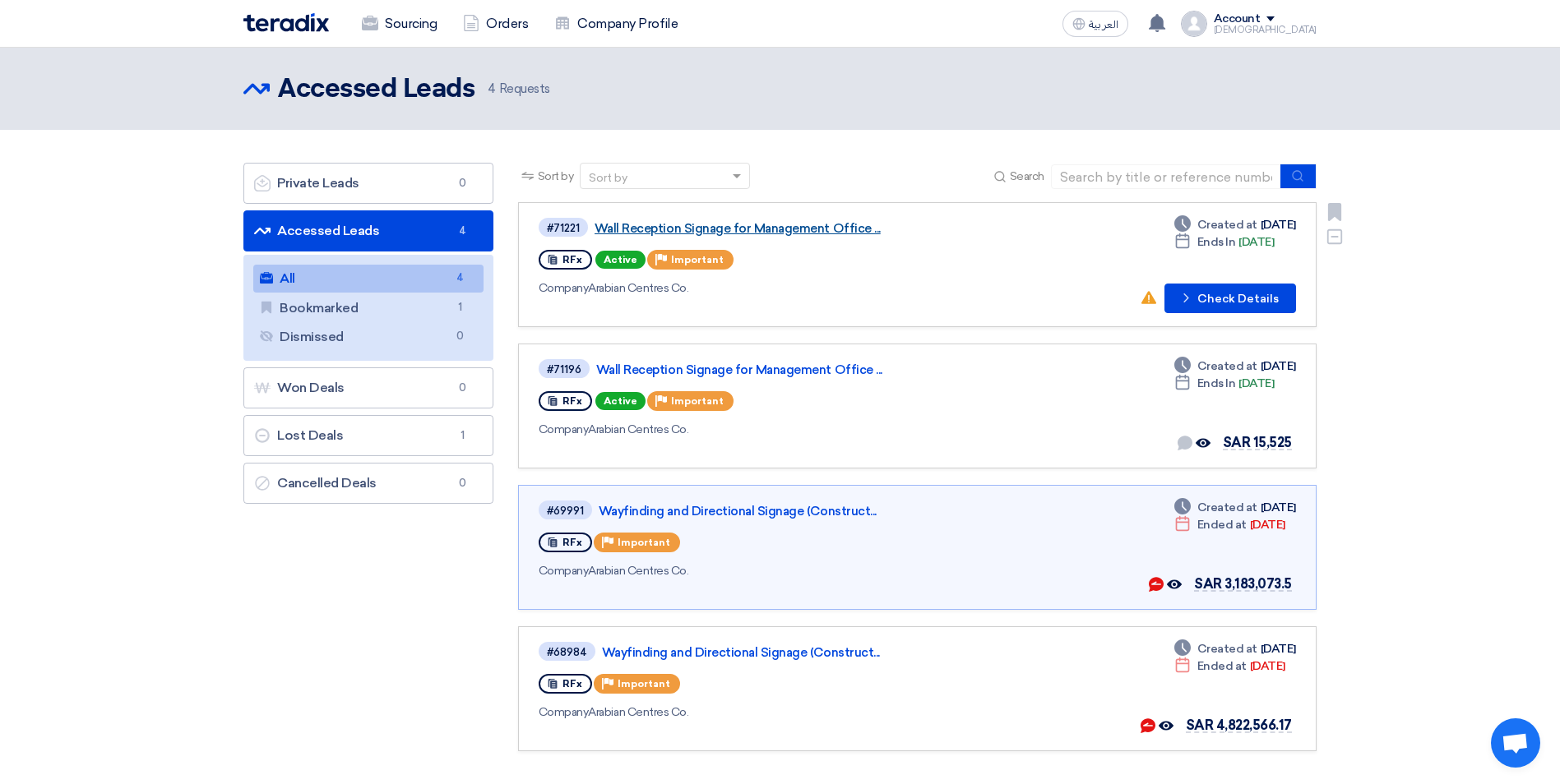
click at [652, 230] on link "Wall Reception Signage for Management Office ..." at bounding box center [800, 229] width 411 height 15
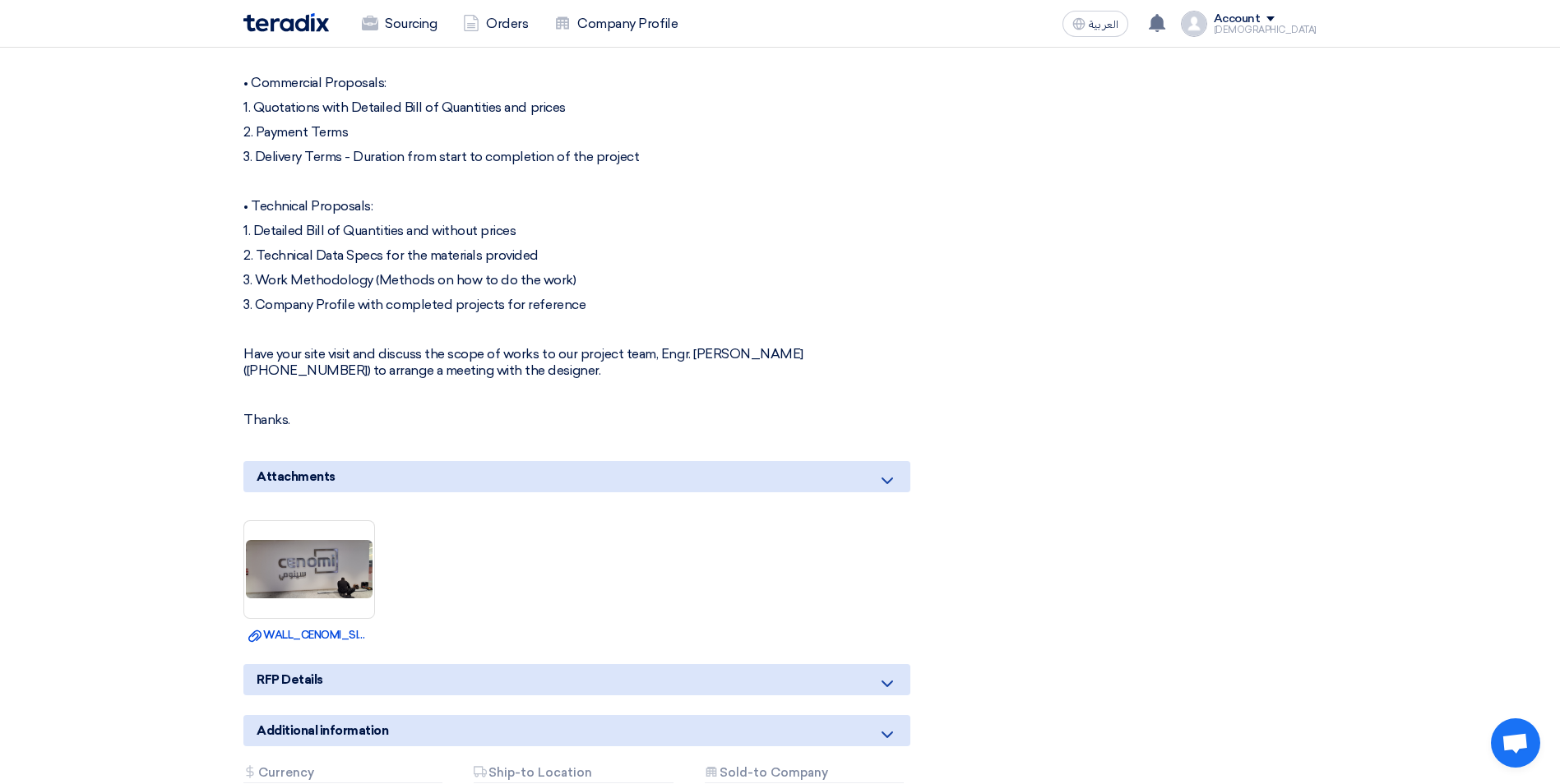
scroll to position [658, 0]
